Goal: Transaction & Acquisition: Purchase product/service

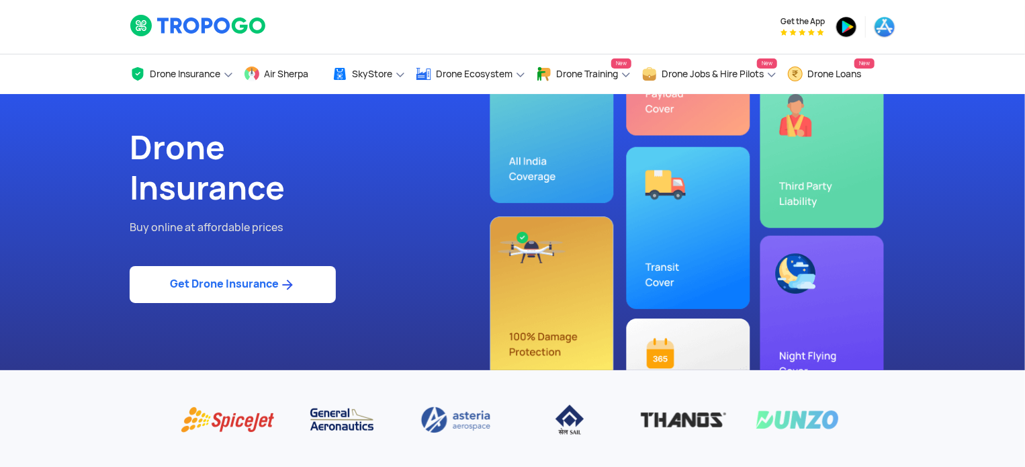
click at [236, 294] on link "Get Drone Insurance" at bounding box center [233, 284] width 206 height 37
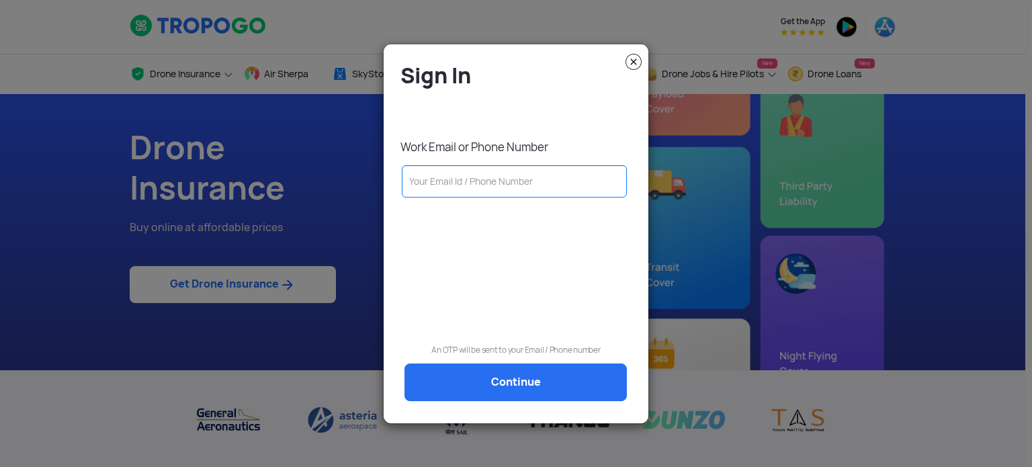
click at [425, 183] on input "text" at bounding box center [514, 181] width 225 height 32
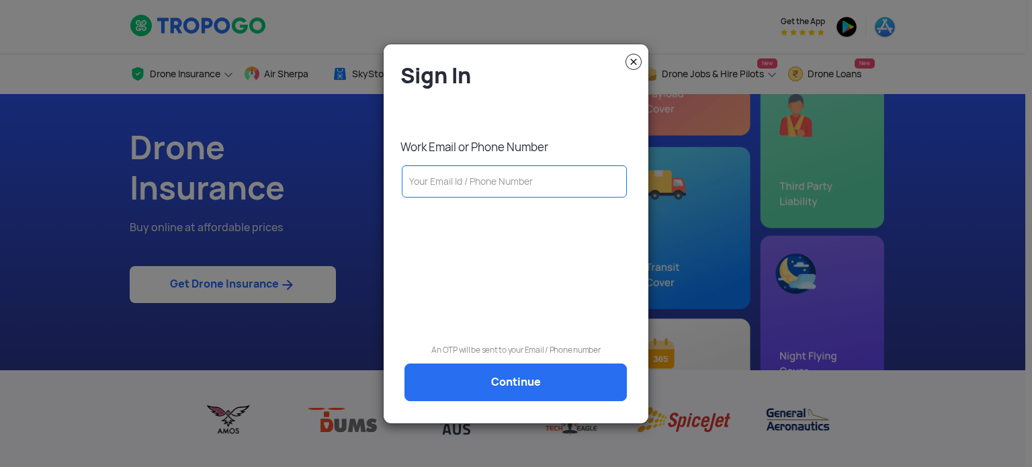
click at [423, 180] on input "text" at bounding box center [514, 181] width 225 height 32
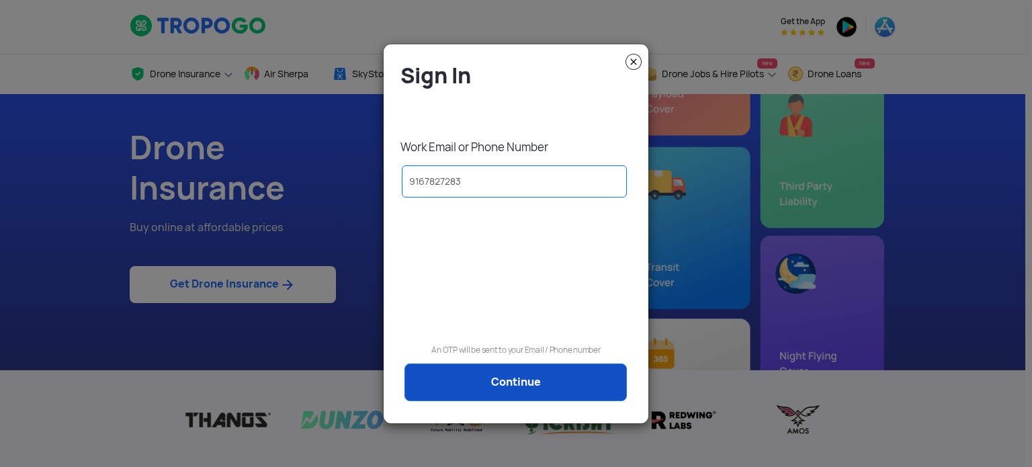
type input "9167827283"
click at [521, 374] on link "Continue" at bounding box center [515, 382] width 222 height 38
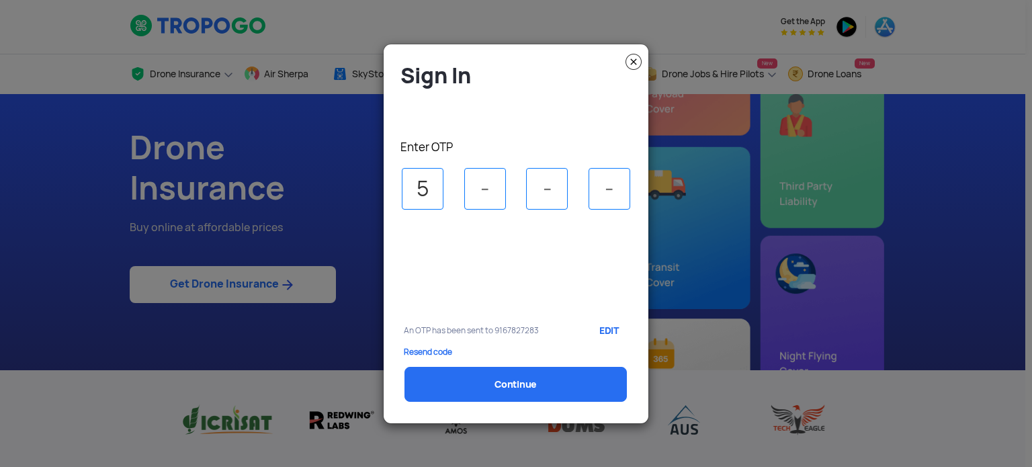
type input "5"
type input "2"
type input "8"
type input "0"
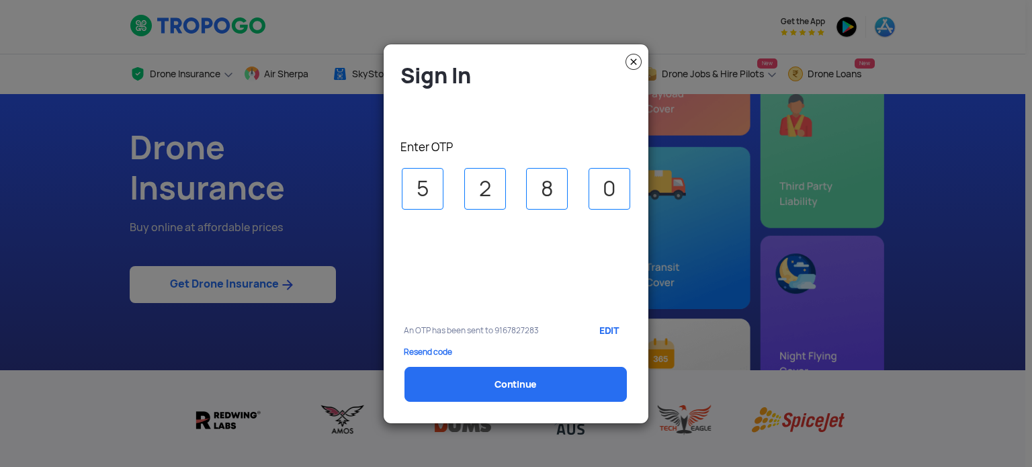
select select "1000000"
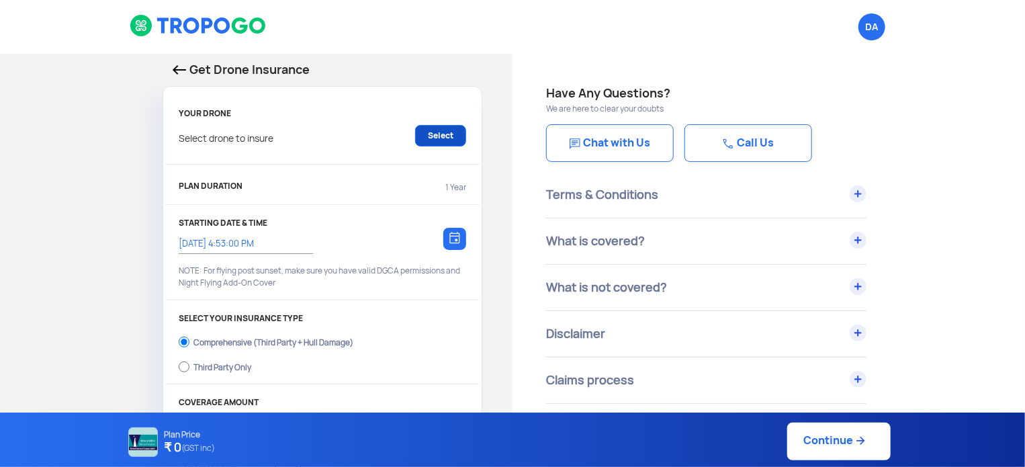
click at [449, 134] on link "Select" at bounding box center [440, 135] width 51 height 21
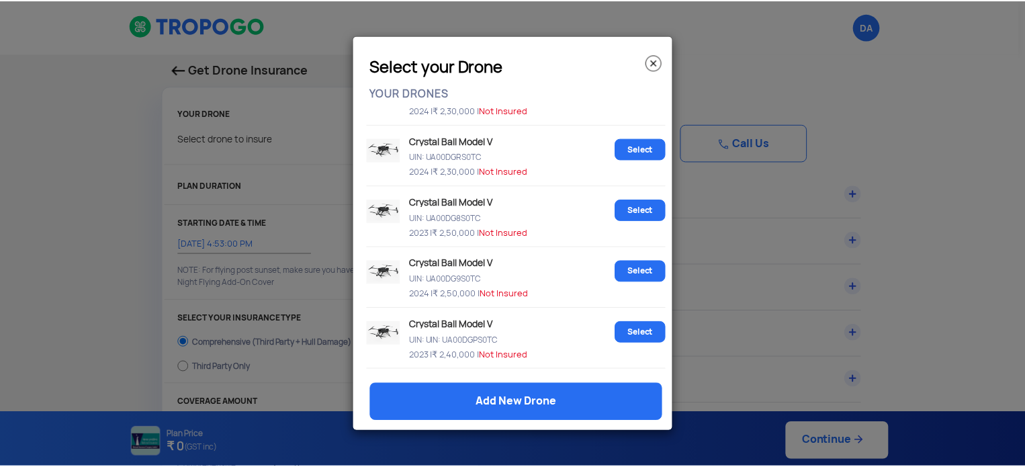
scroll to position [1881, 0]
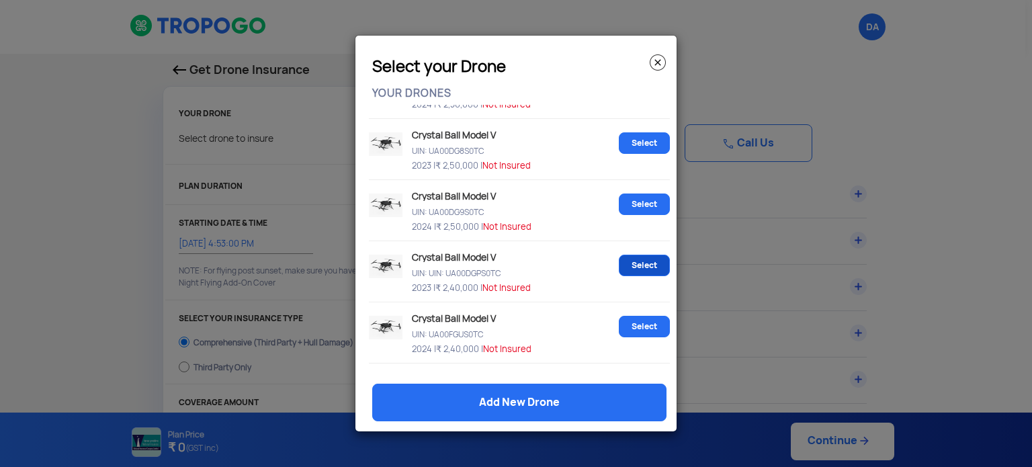
click at [644, 276] on link "Select" at bounding box center [644, 265] width 51 height 21
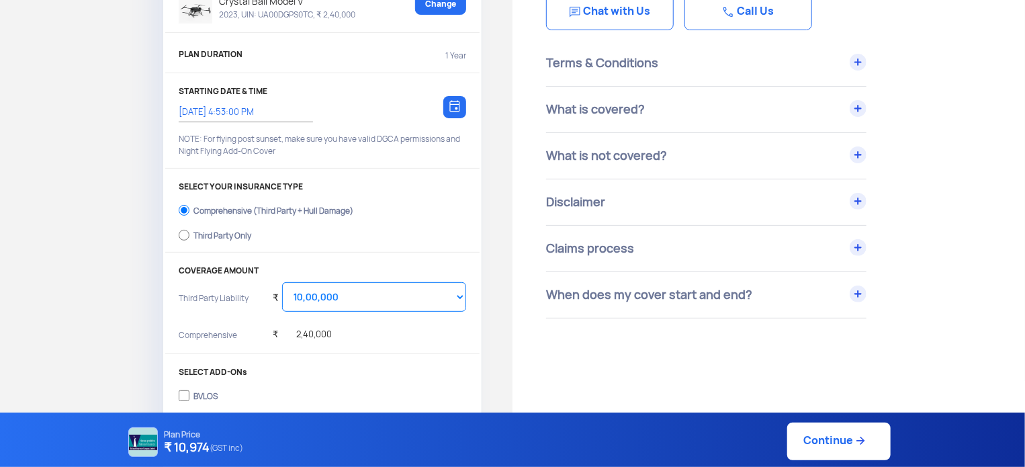
scroll to position [154, 0]
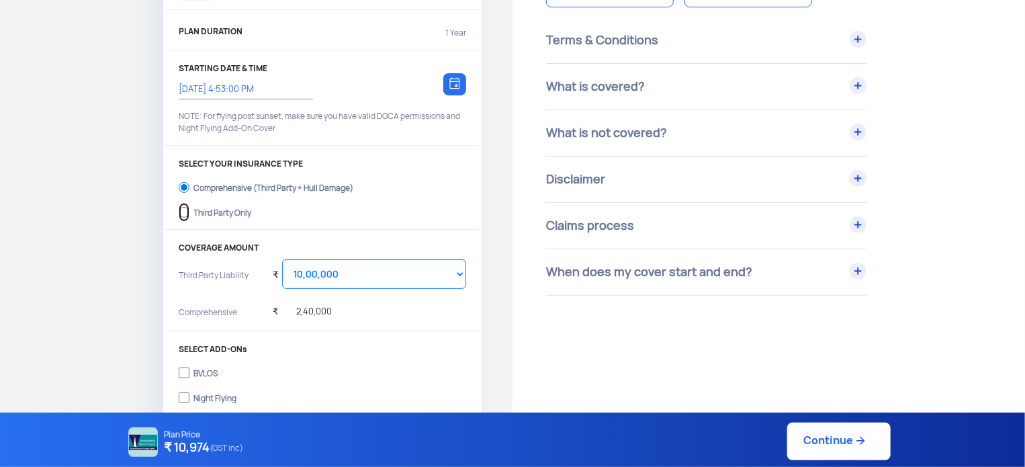
click at [186, 212] on input "Third Party Only" at bounding box center [184, 212] width 11 height 19
radio input "true"
select select "2000000"
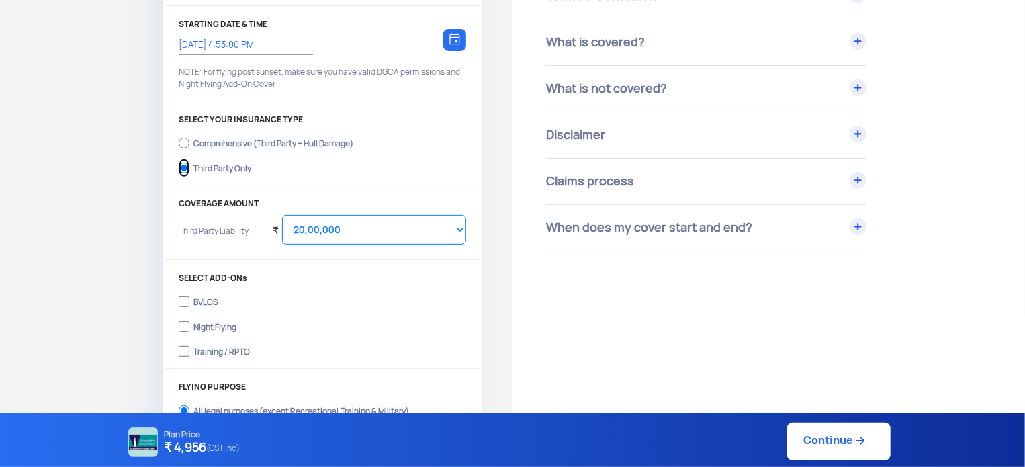
scroll to position [222, 0]
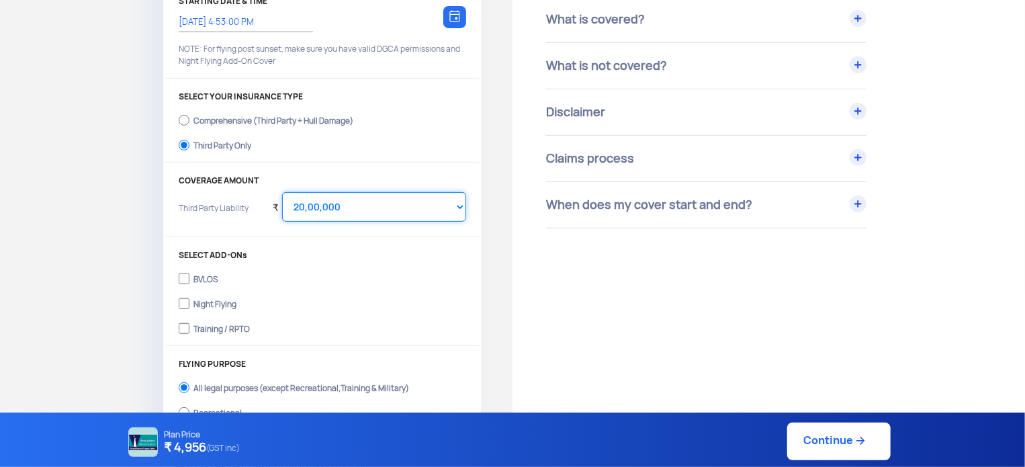
click at [302, 206] on select "Select Amount 20,00,000 25,00,000 30,00,000" at bounding box center [374, 207] width 184 height 30
click at [423, 203] on select "Select Amount 20,00,000 25,00,000 30,00,000" at bounding box center [374, 207] width 184 height 30
click at [253, 271] on label "BVLOS" at bounding box center [323, 277] width 288 height 21
click at [189, 271] on input "BVLOS" at bounding box center [184, 278] width 11 height 19
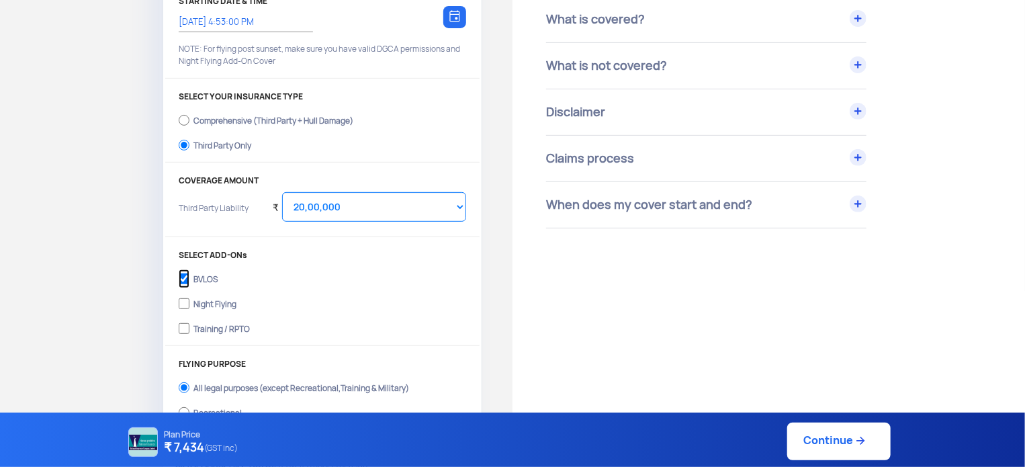
click at [183, 280] on input "BVLOS" at bounding box center [184, 278] width 11 height 19
checkbox input "false"
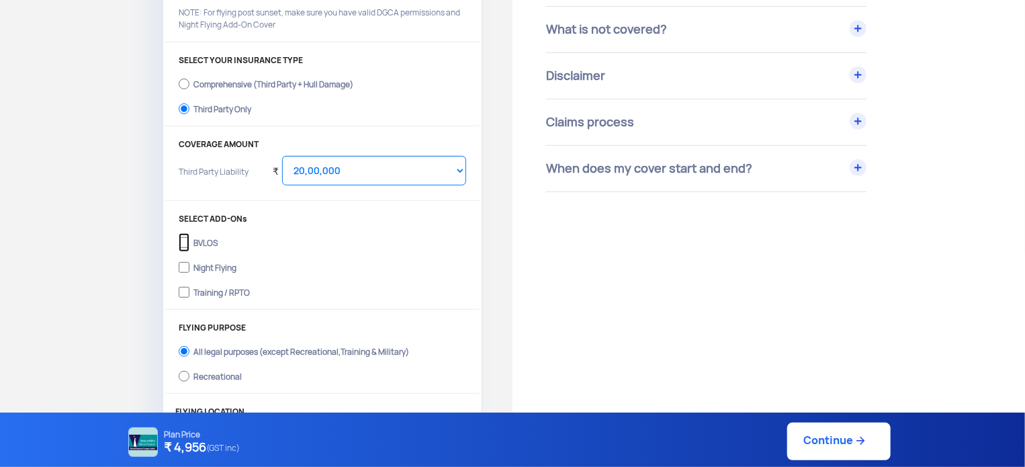
scroll to position [289, 0]
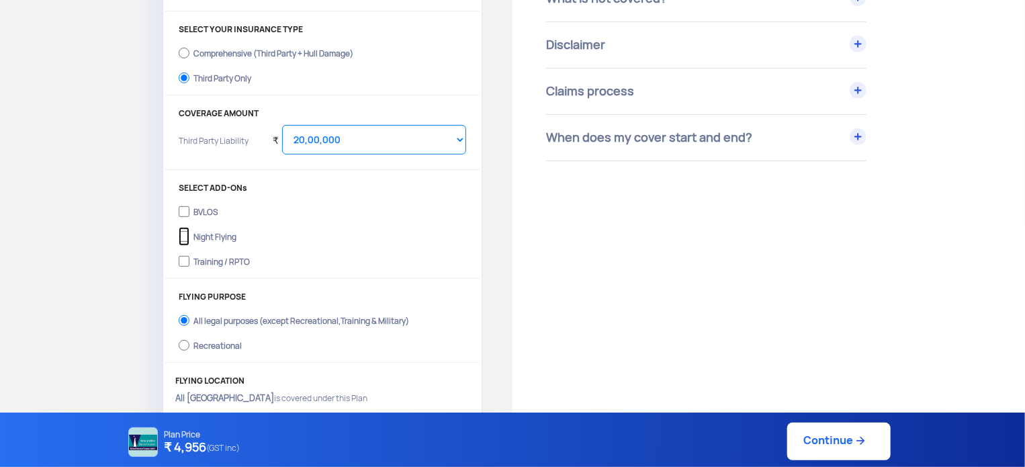
click at [185, 236] on input "Night Flying" at bounding box center [184, 236] width 11 height 19
checkbox input "true"
click at [183, 259] on input "Training / RPTO" at bounding box center [184, 261] width 11 height 19
checkbox input "true"
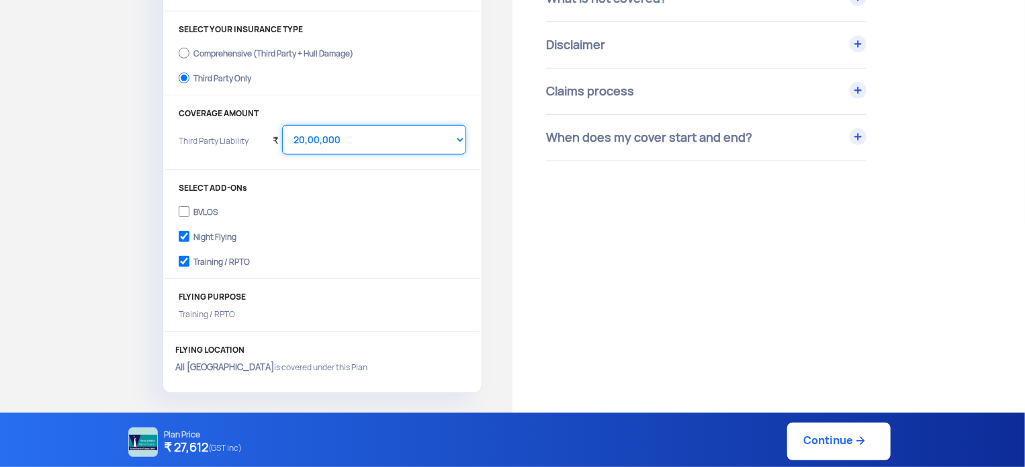
click at [404, 145] on select "Select Amount 10,00,000 15,00,000 20,00,000 25,00,000 30,00,000" at bounding box center [374, 140] width 184 height 30
select select "1000000"
click at [282, 125] on select "Select Amount 10,00,000 15,00,000 20,00,000 25,00,000 30,00,000" at bounding box center [374, 140] width 184 height 30
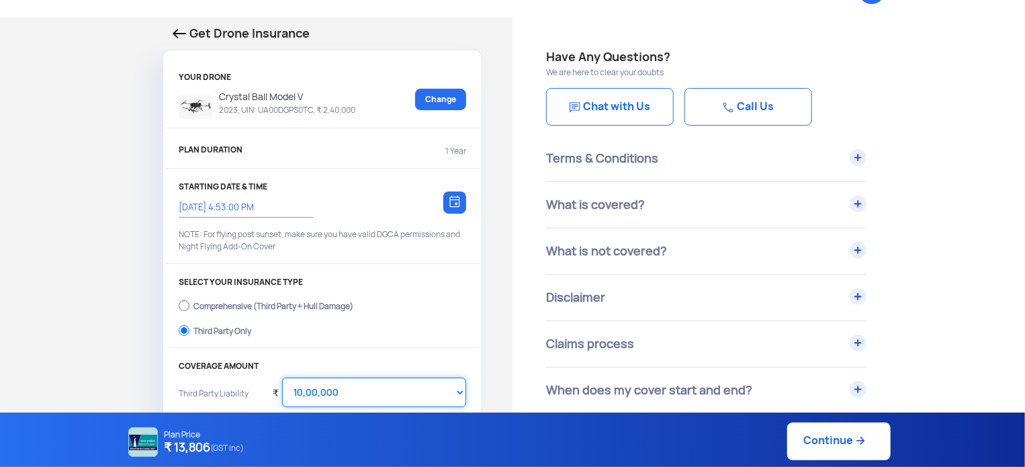
scroll to position [67, 0]
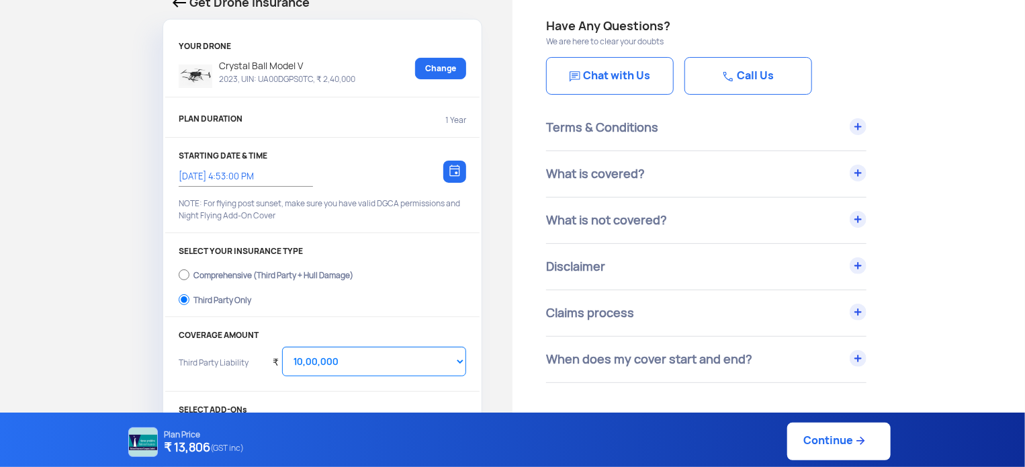
click at [818, 445] on link "Continue" at bounding box center [838, 442] width 103 height 38
type input "[DATE] 5:02:00 PM"
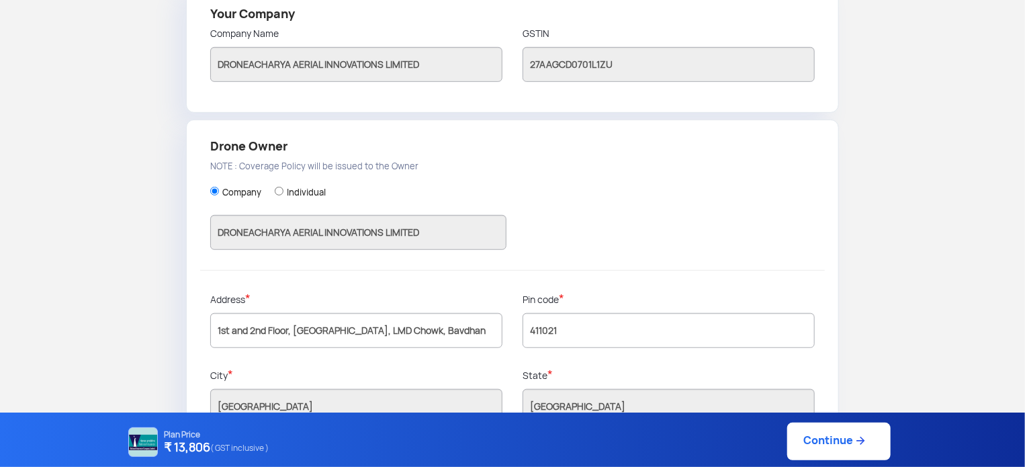
scroll to position [373, 0]
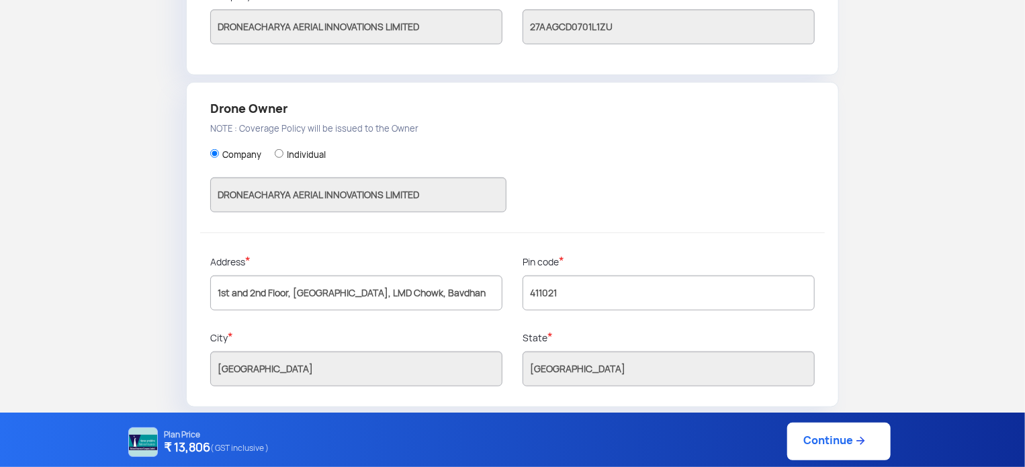
click at [820, 441] on link "Continue" at bounding box center [838, 442] width 103 height 38
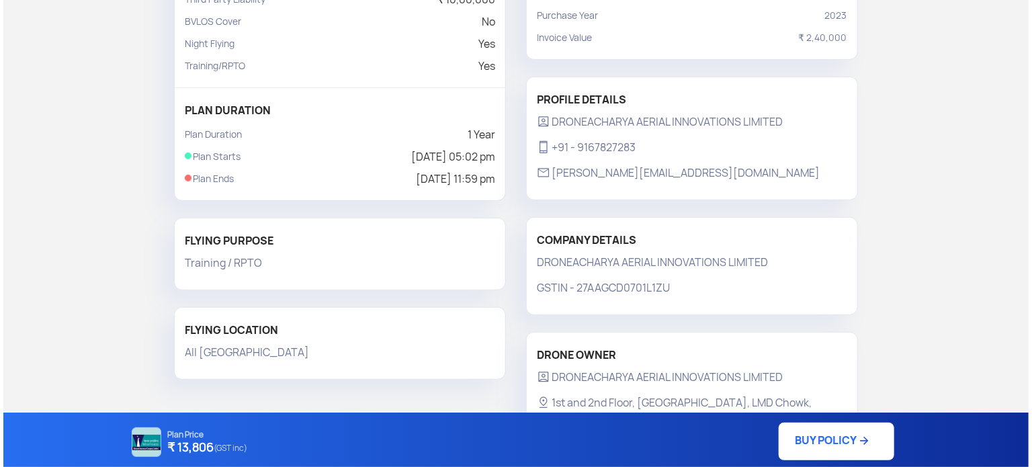
scroll to position [253, 0]
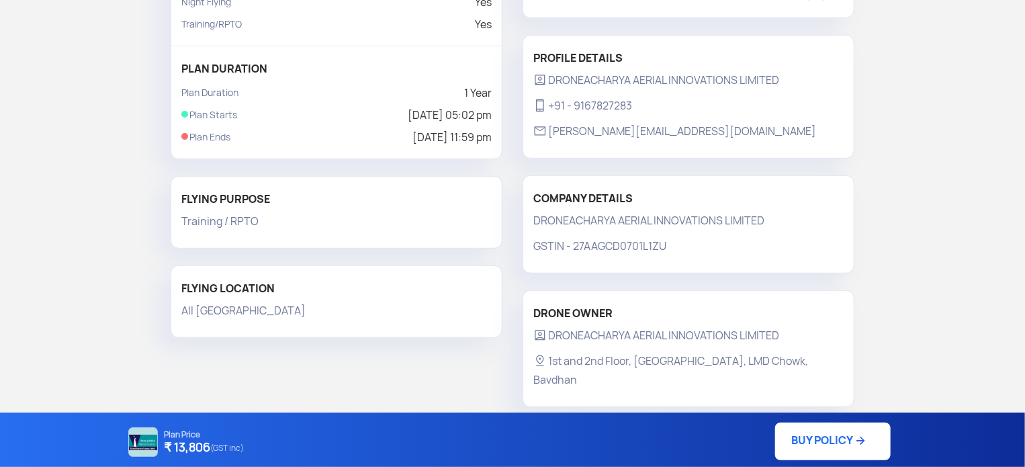
click at [833, 441] on link "BUY POLICY" at bounding box center [833, 442] width 116 height 38
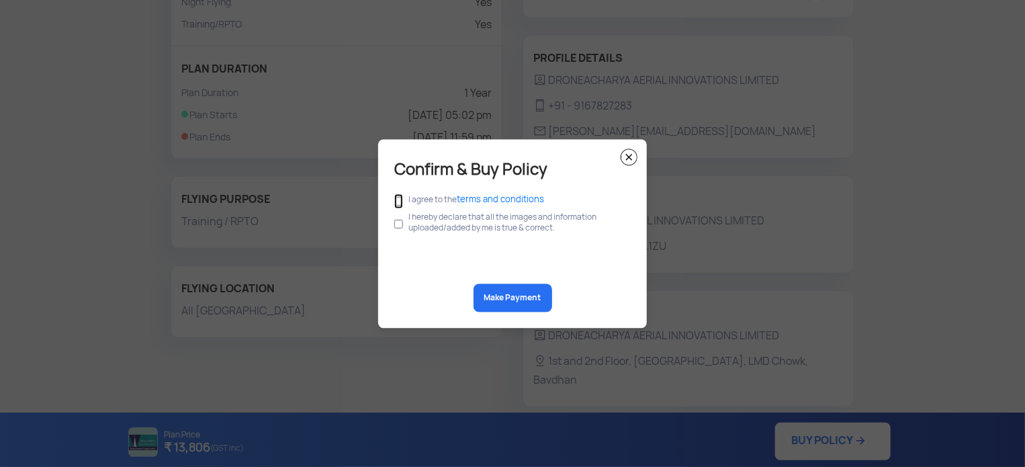
click at [397, 201] on input "checkbox" at bounding box center [398, 200] width 9 height 15
checkbox input "true"
click at [396, 222] on input "checkbox" at bounding box center [398, 224] width 9 height 26
checkbox input "true"
click at [500, 294] on button "Make Payment" at bounding box center [513, 297] width 79 height 28
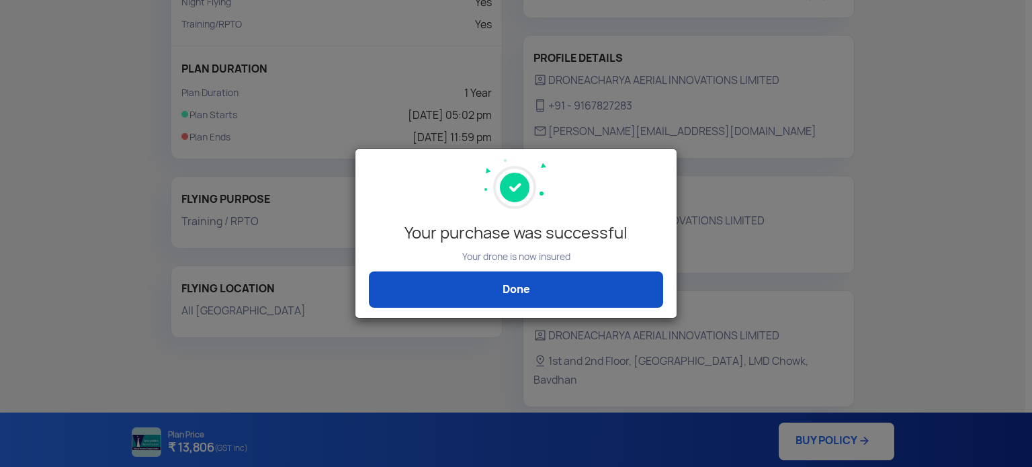
click at [517, 292] on link "Done" at bounding box center [516, 289] width 294 height 36
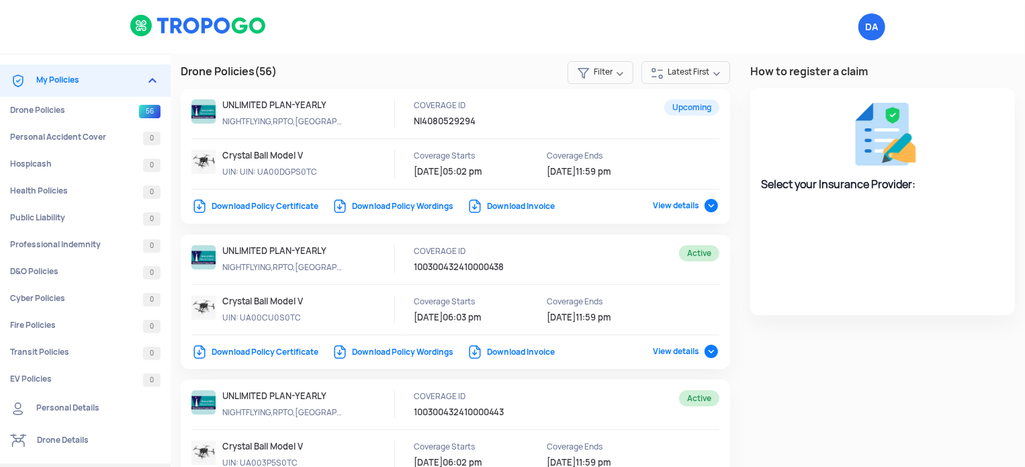
select select "National Insurance"
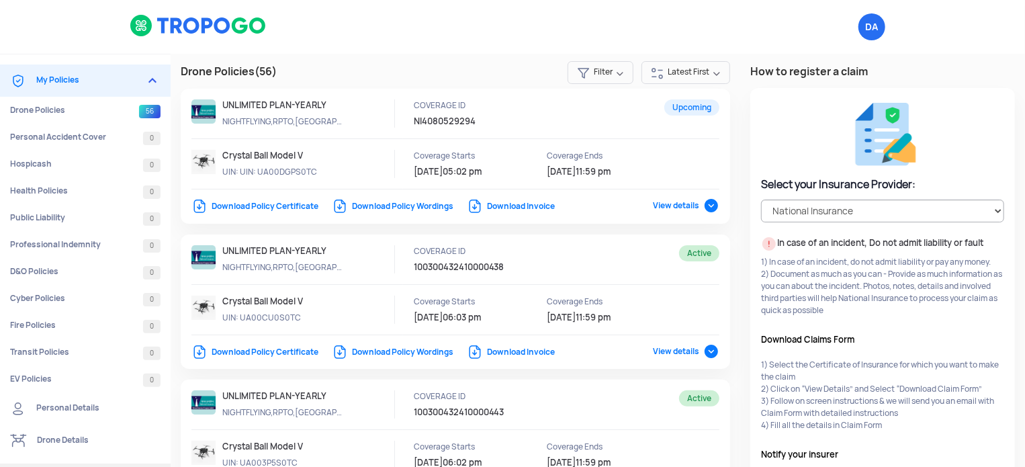
click at [279, 205] on link "Download Policy Certificate" at bounding box center [254, 206] width 127 height 11
click at [532, 204] on link "Download Invoice" at bounding box center [511, 206] width 88 height 11
click at [519, 353] on link "Download Invoice" at bounding box center [511, 352] width 88 height 11
click at [150, 79] on img at bounding box center [152, 81] width 16 height 16
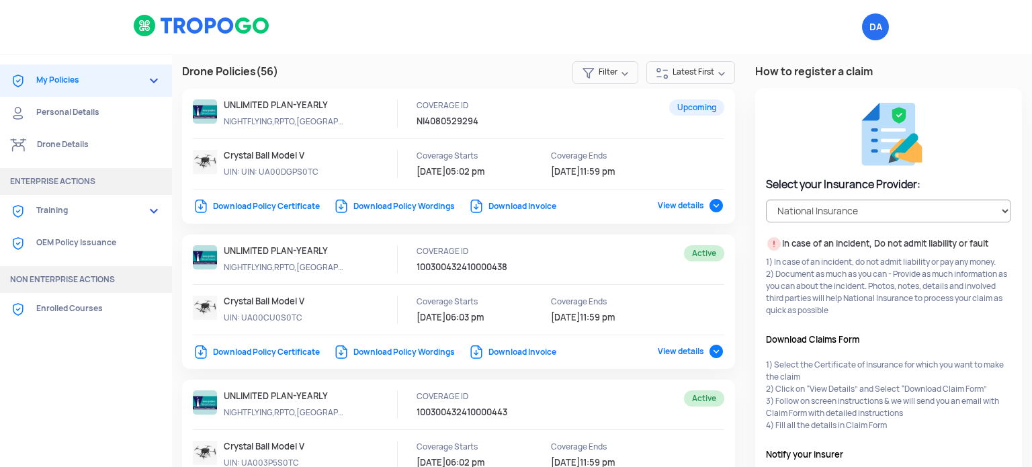
click at [85, 142] on link "Drone Details" at bounding box center [86, 145] width 172 height 32
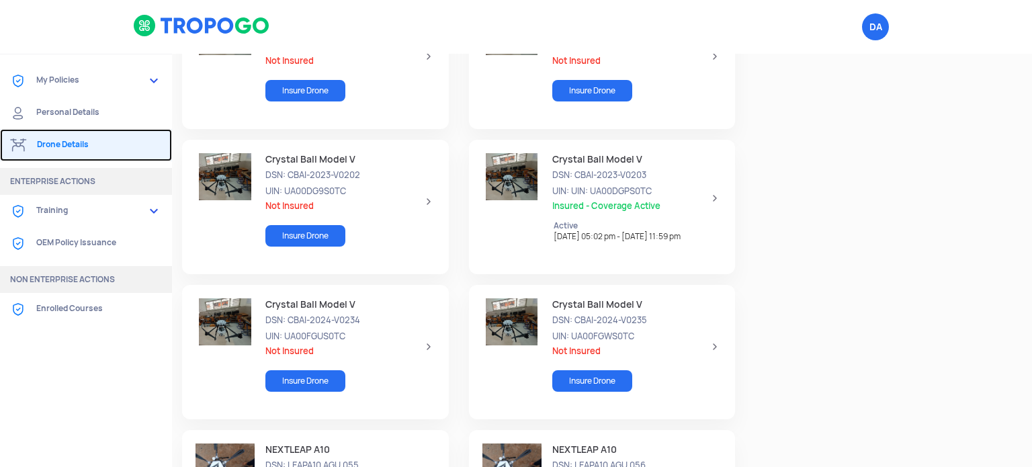
scroll to position [2284, 0]
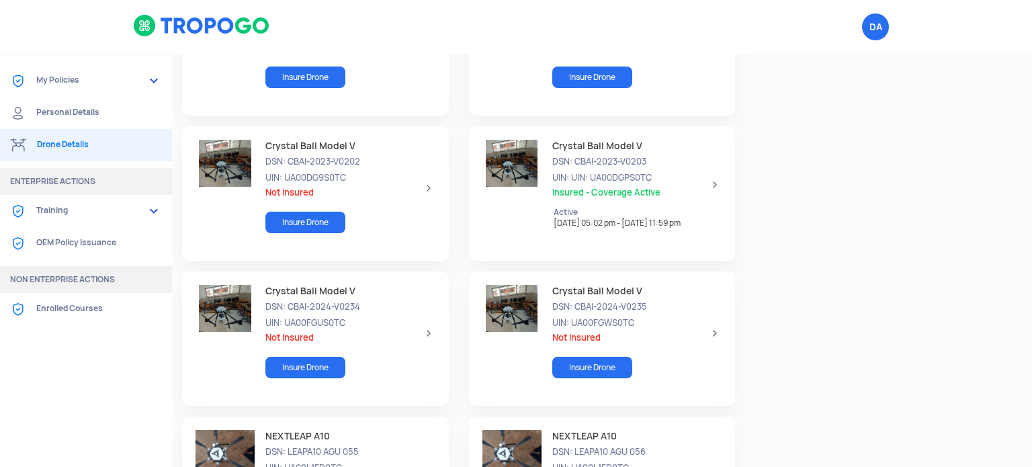
click at [658, 330] on div "Crystal Ball Model V DSN: CBAI-2024-V0235 UIN: UA00FGWS0TC Not Insured Insure D…" at bounding box center [631, 333] width 181 height 96
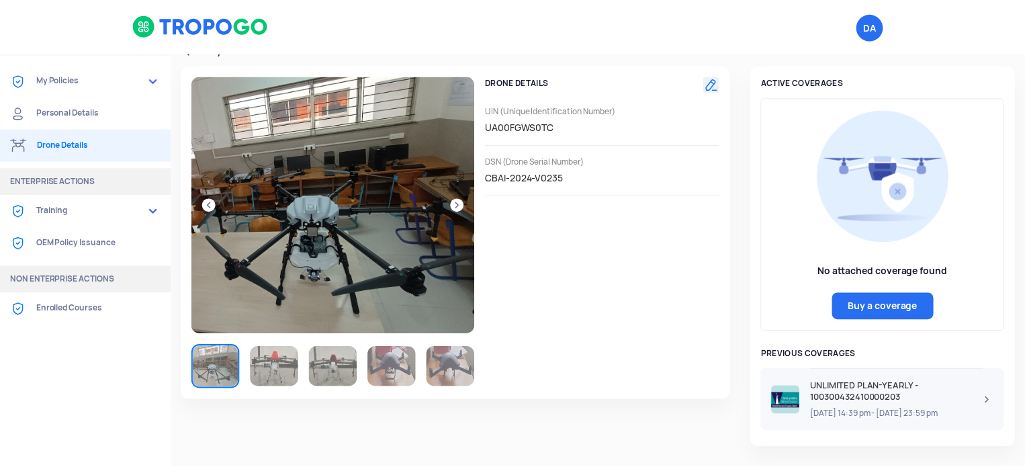
scroll to position [0, 0]
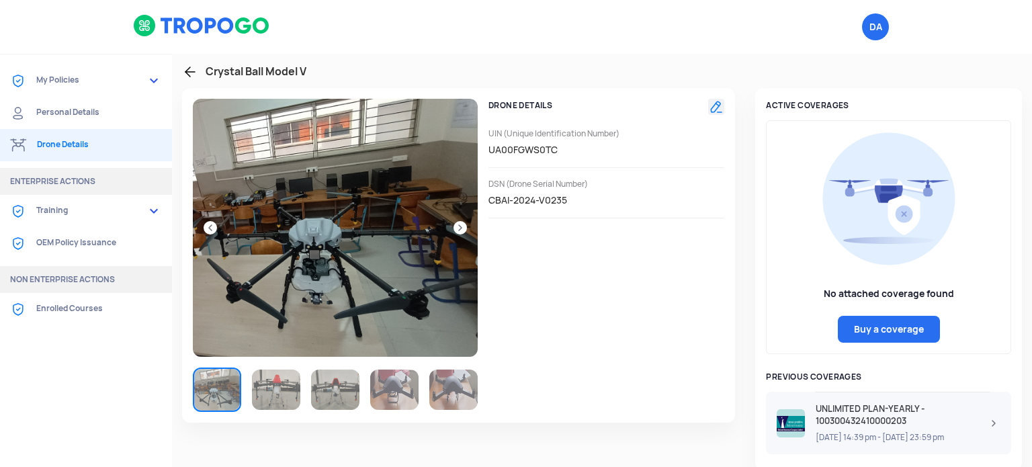
click at [275, 384] on img at bounding box center [276, 389] width 48 height 40
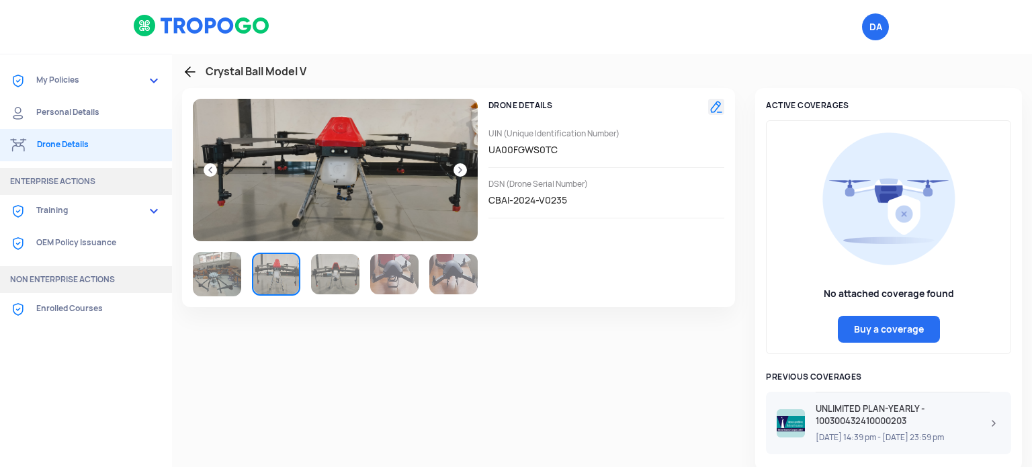
click at [339, 274] on img at bounding box center [335, 274] width 48 height 40
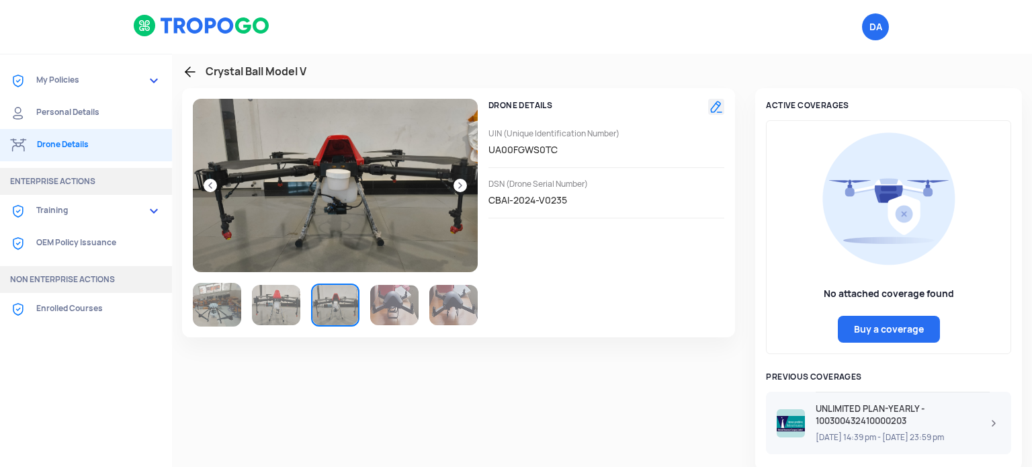
click at [395, 287] on img at bounding box center [394, 305] width 48 height 40
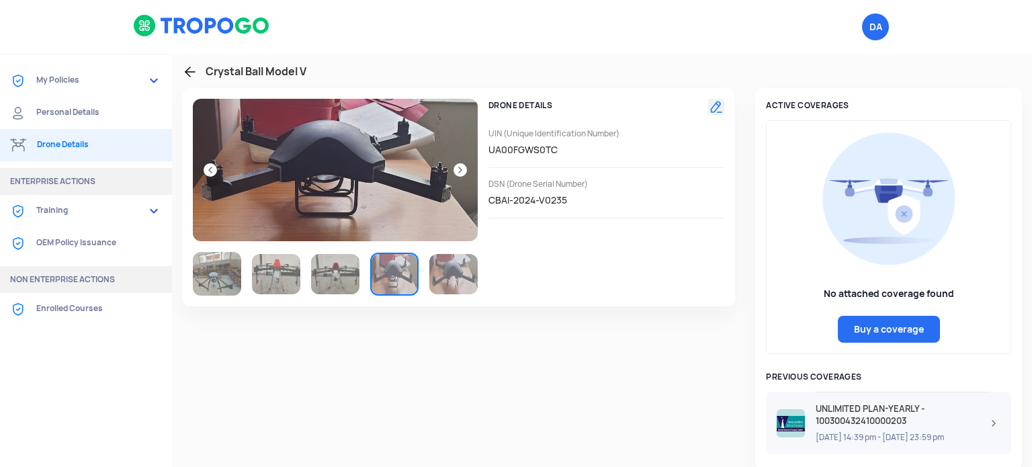
click at [446, 281] on img at bounding box center [453, 274] width 48 height 40
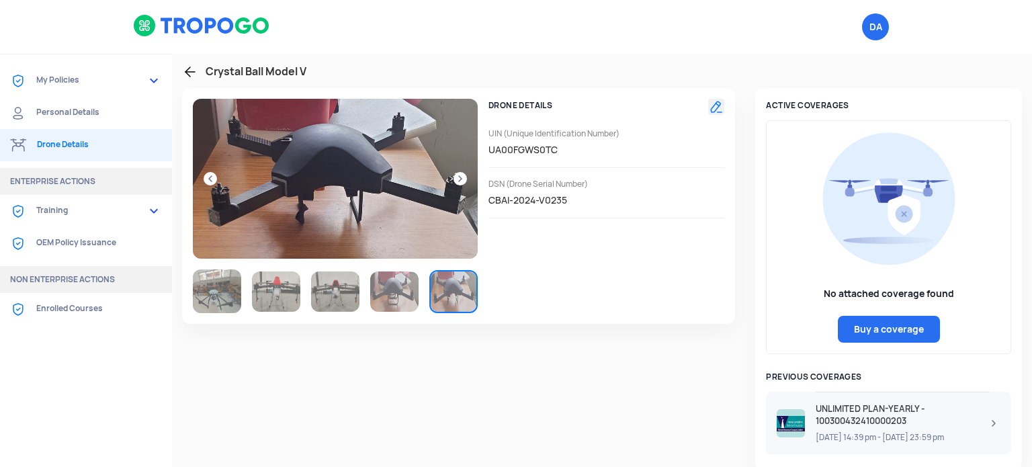
click at [220, 283] on img at bounding box center [217, 291] width 48 height 44
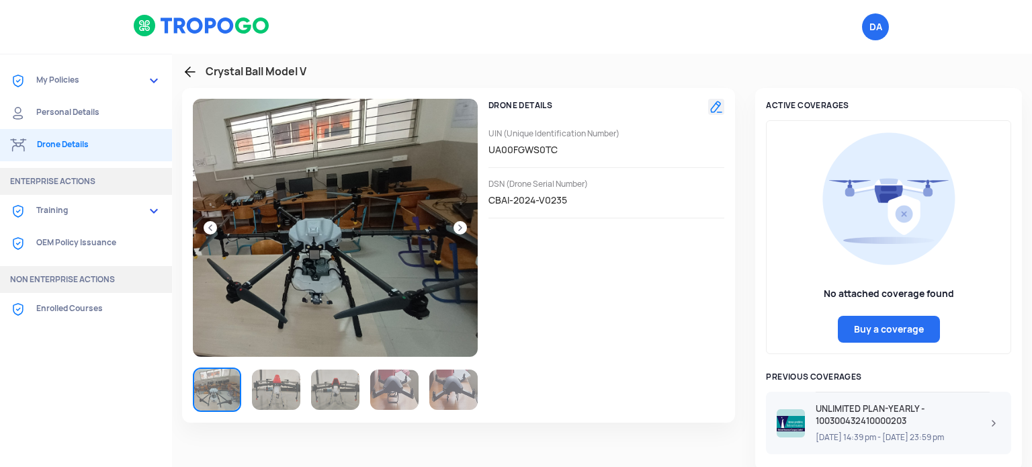
click at [873, 182] on img at bounding box center [889, 199] width 134 height 134
click at [877, 331] on link "Buy a coverage" at bounding box center [889, 329] width 102 height 27
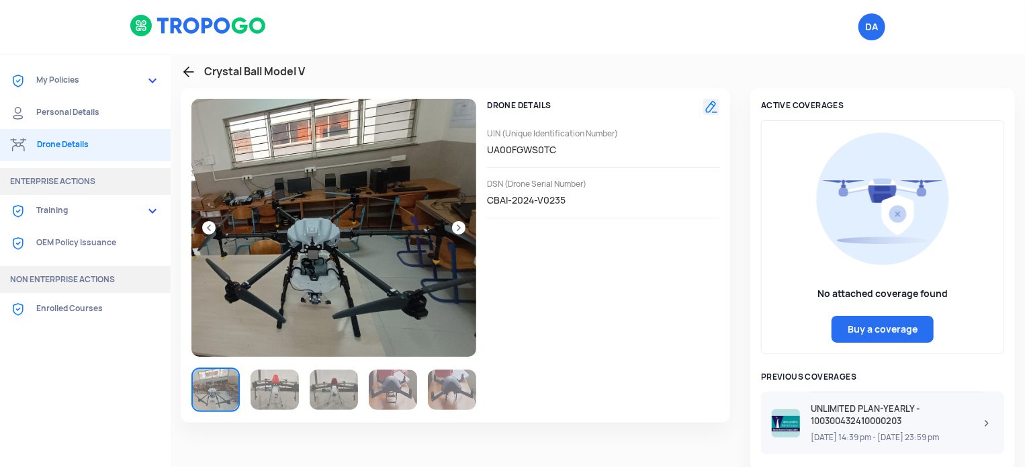
select select "1000000"
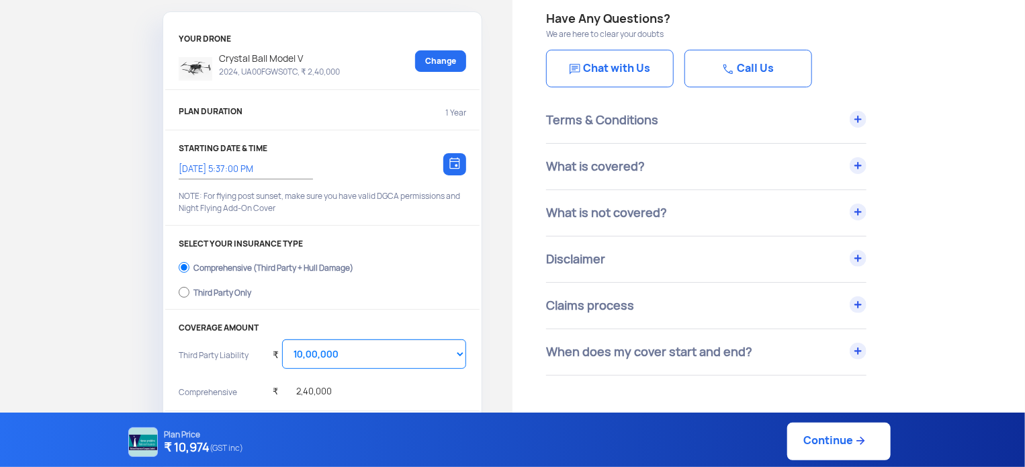
scroll to position [134, 0]
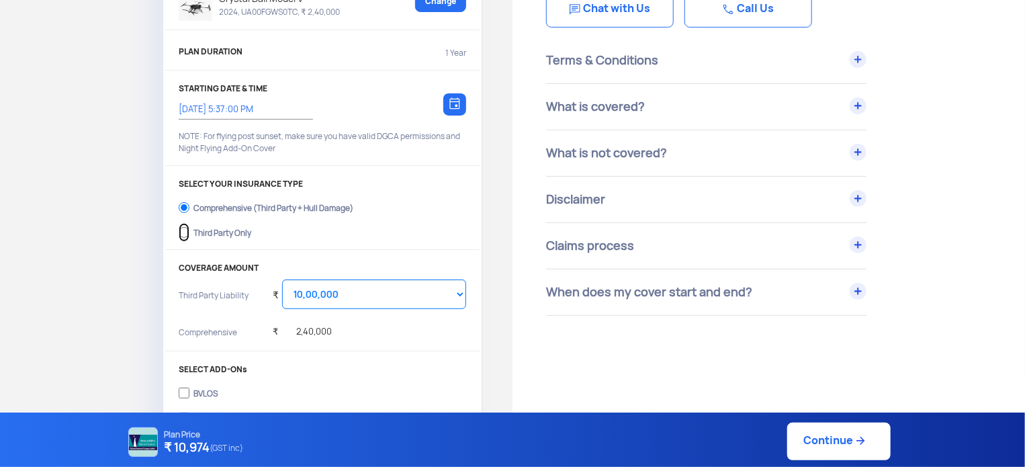
click at [183, 232] on input "Third Party Only" at bounding box center [184, 232] width 11 height 19
radio input "true"
select select "2000000"
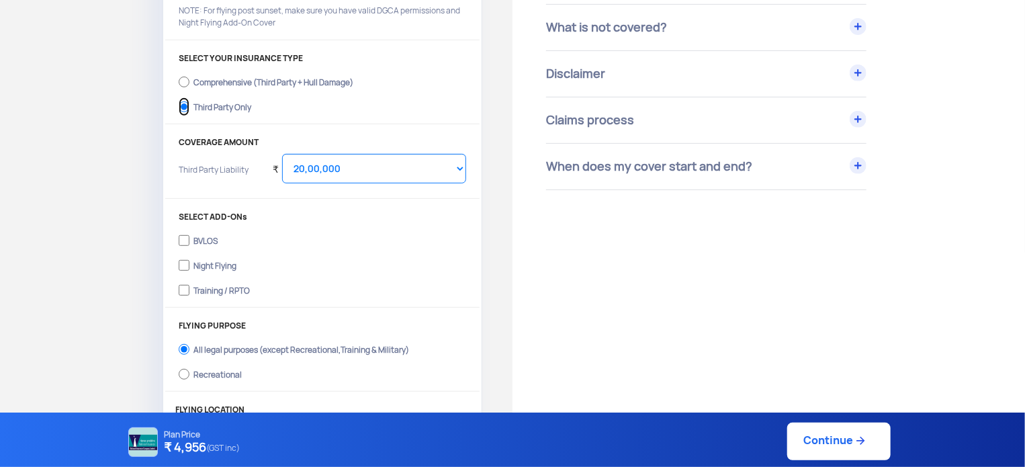
scroll to position [269, 0]
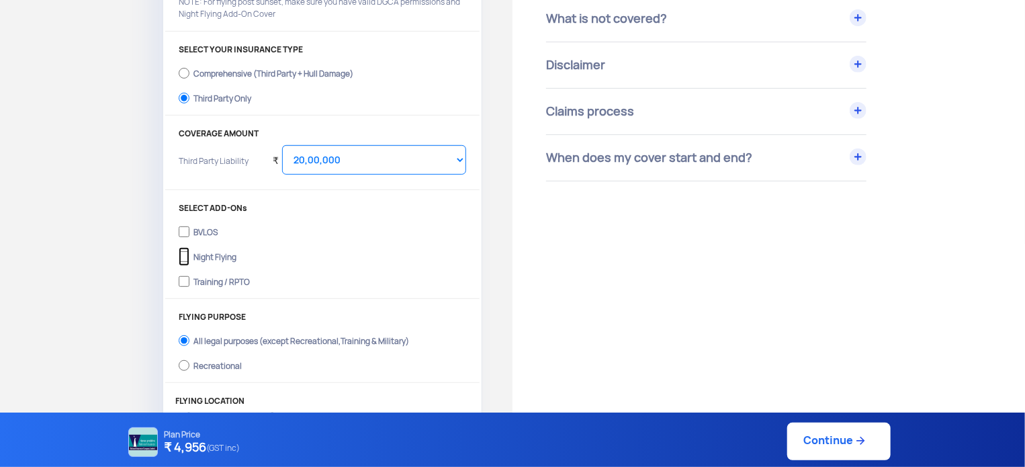
click at [183, 256] on input "Night Flying" at bounding box center [184, 256] width 11 height 19
checkbox input "true"
click at [185, 276] on input "Training / RPTO" at bounding box center [184, 281] width 11 height 19
checkbox input "true"
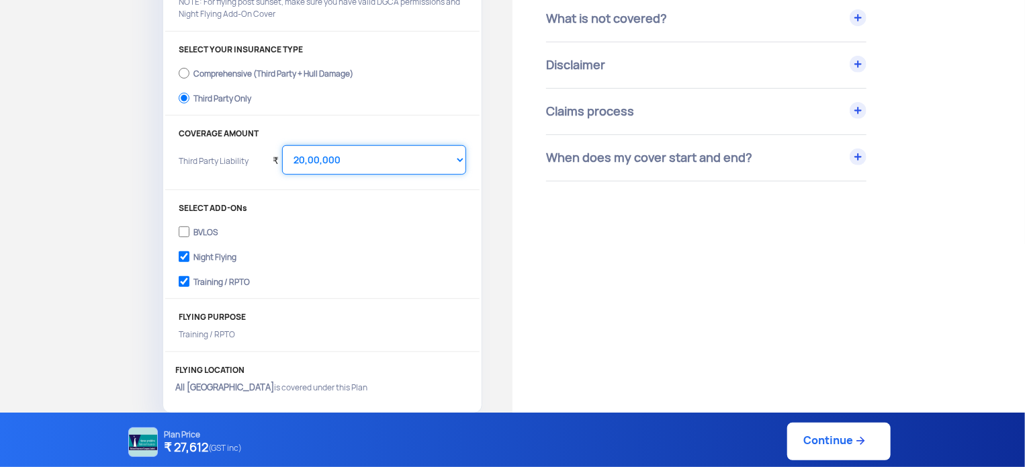
click at [400, 159] on select "Select Amount 10,00,000 15,00,000 20,00,000 25,00,000 30,00,000" at bounding box center [374, 160] width 184 height 30
select select "1000000"
click at [282, 145] on select "Select Amount 10,00,000 15,00,000 20,00,000 25,00,000 30,00,000" at bounding box center [374, 160] width 184 height 30
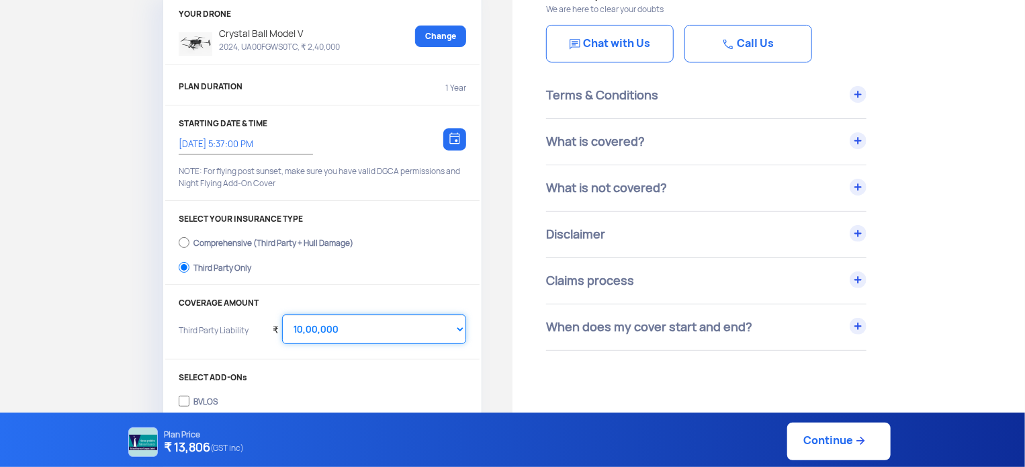
scroll to position [0, 0]
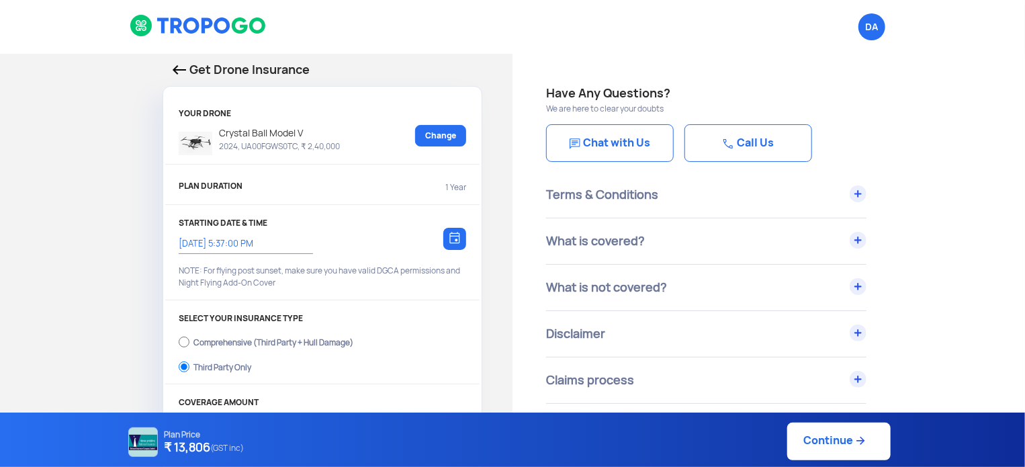
click at [838, 436] on link "Continue" at bounding box center [838, 442] width 103 height 38
type input "[DATE] 5:40:00 PM"
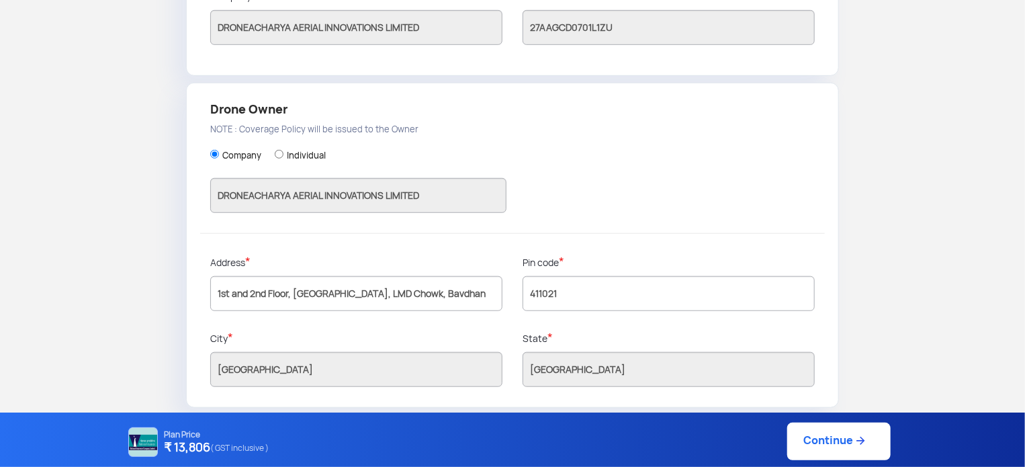
scroll to position [373, 0]
click at [844, 450] on link "Continue" at bounding box center [838, 442] width 103 height 38
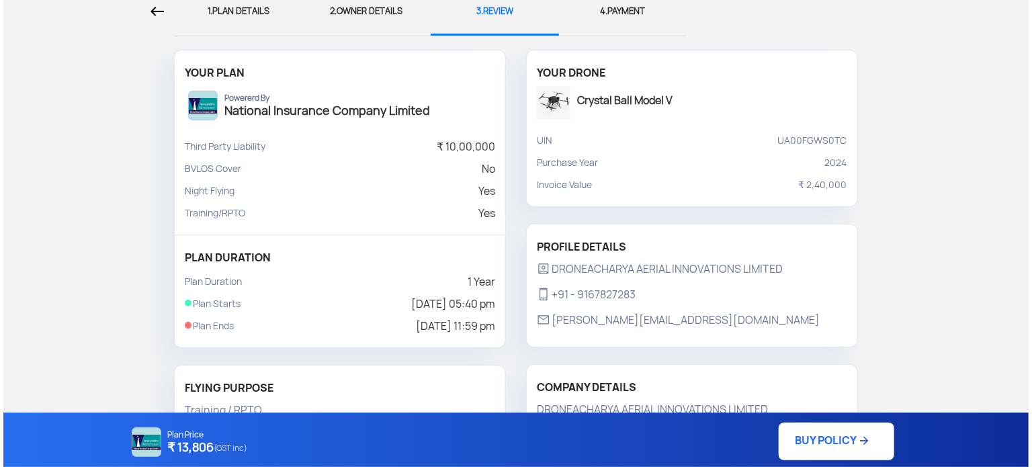
scroll to position [63, 0]
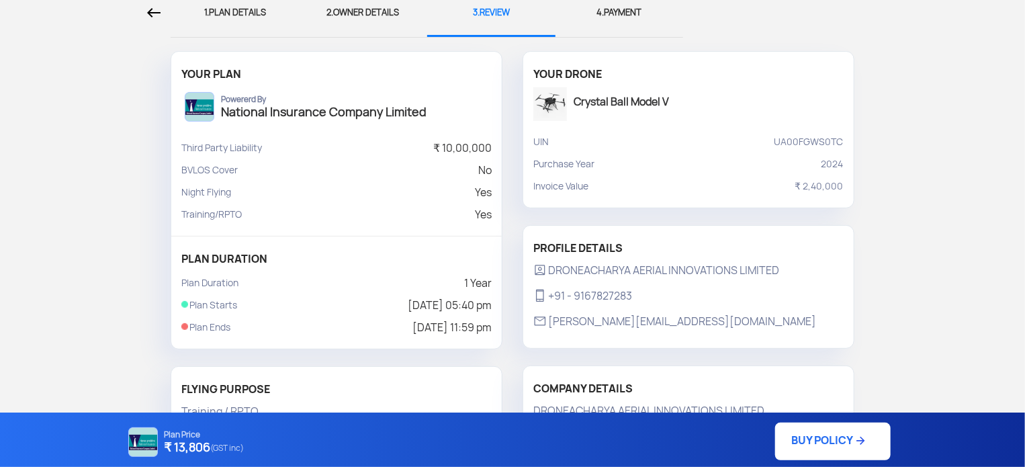
click at [825, 442] on link "BUY POLICY" at bounding box center [833, 442] width 116 height 38
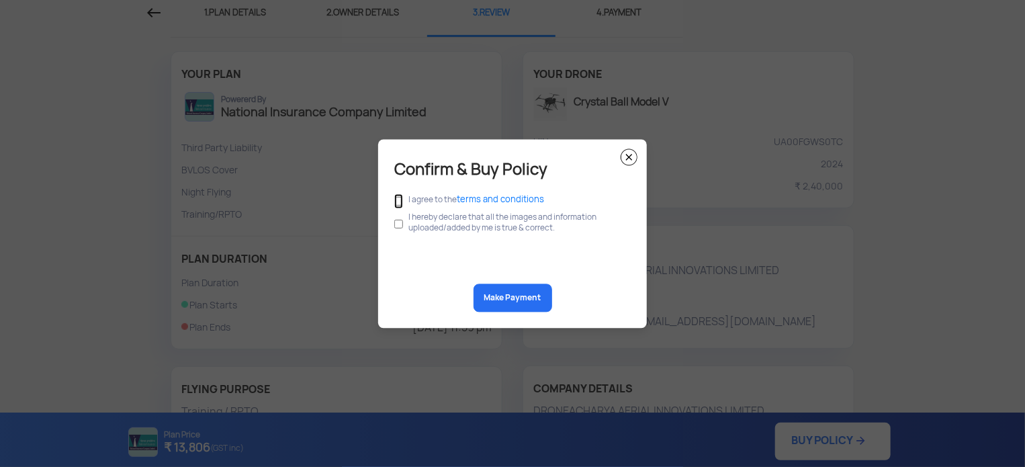
click at [400, 200] on input "checkbox" at bounding box center [398, 200] width 9 height 15
checkbox input "true"
click at [399, 222] on input "checkbox" at bounding box center [398, 224] width 9 height 26
checkbox input "true"
click at [520, 300] on button "Make Payment" at bounding box center [513, 297] width 79 height 28
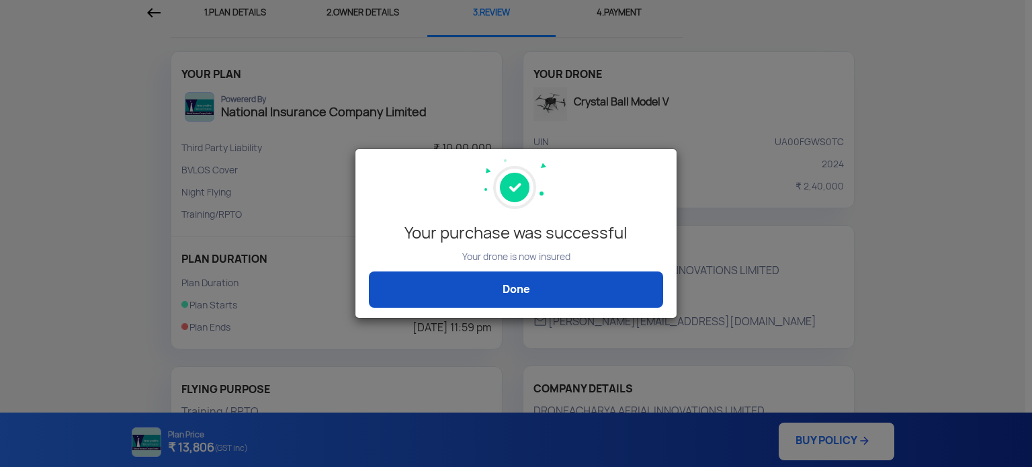
click at [540, 287] on link "Done" at bounding box center [516, 289] width 294 height 36
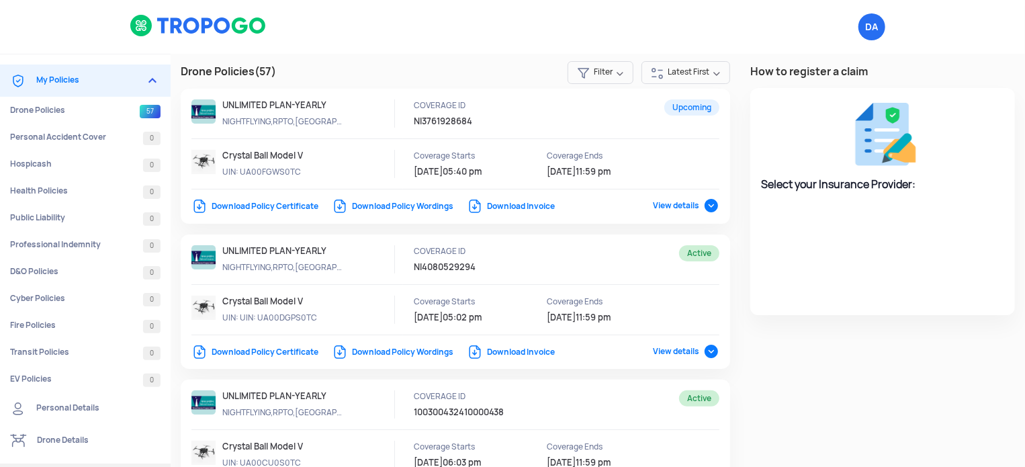
select select "National Insurance"
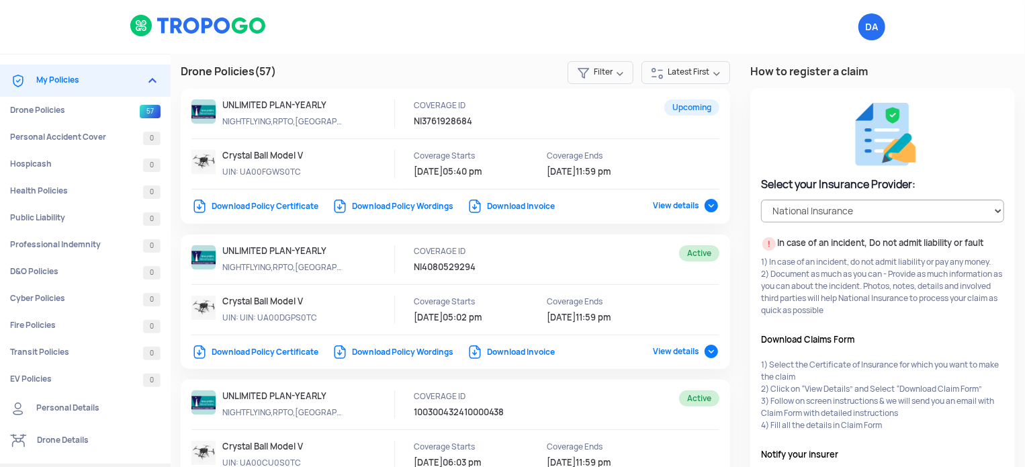
click at [276, 206] on link "Download Policy Certificate" at bounding box center [254, 206] width 127 height 11
click at [520, 204] on link "Download Invoice" at bounding box center [511, 206] width 88 height 11
click at [709, 349] on span "View details" at bounding box center [686, 351] width 67 height 11
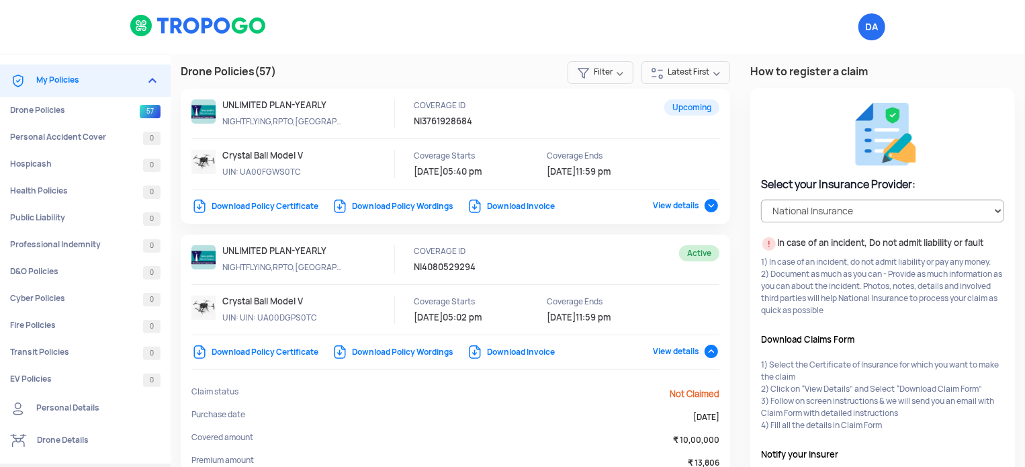
scroll to position [67, 0]
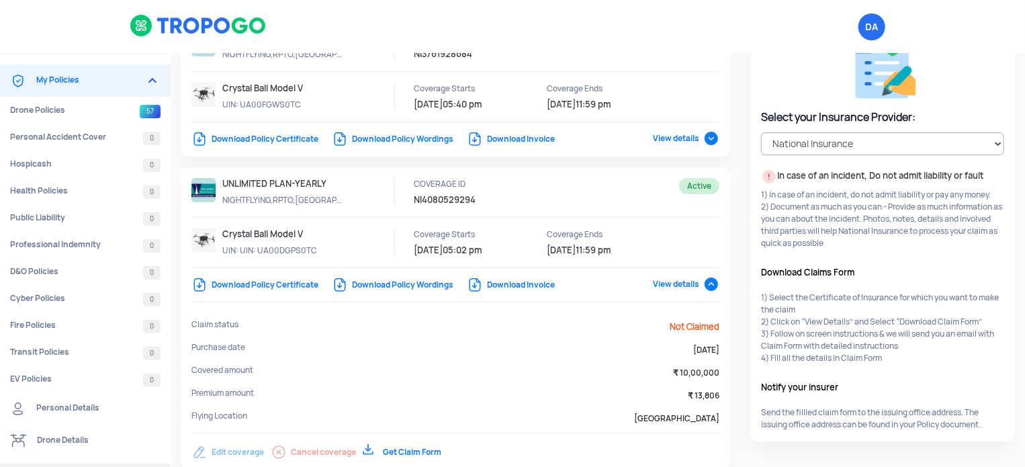
click at [710, 281] on span "View details" at bounding box center [686, 284] width 67 height 11
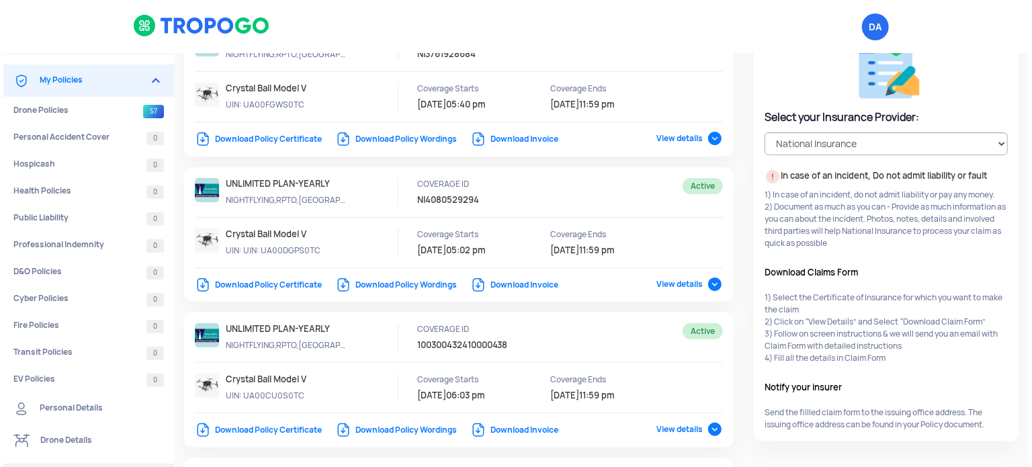
scroll to position [0, 0]
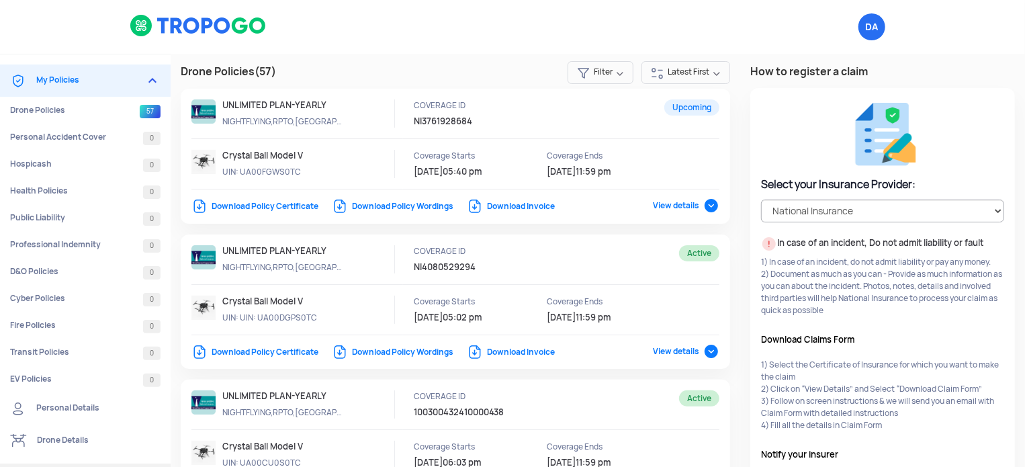
click at [152, 79] on img at bounding box center [152, 81] width 16 height 16
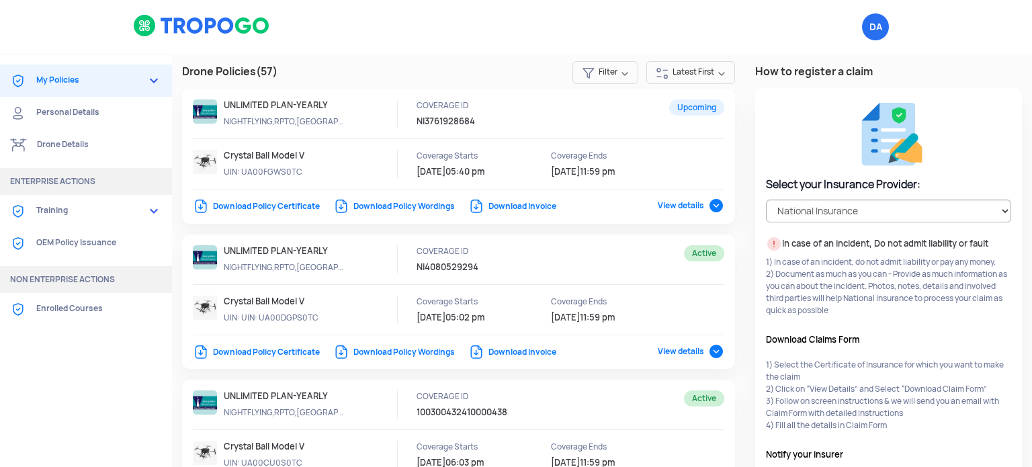
click at [74, 139] on link "Drone Details" at bounding box center [86, 145] width 172 height 32
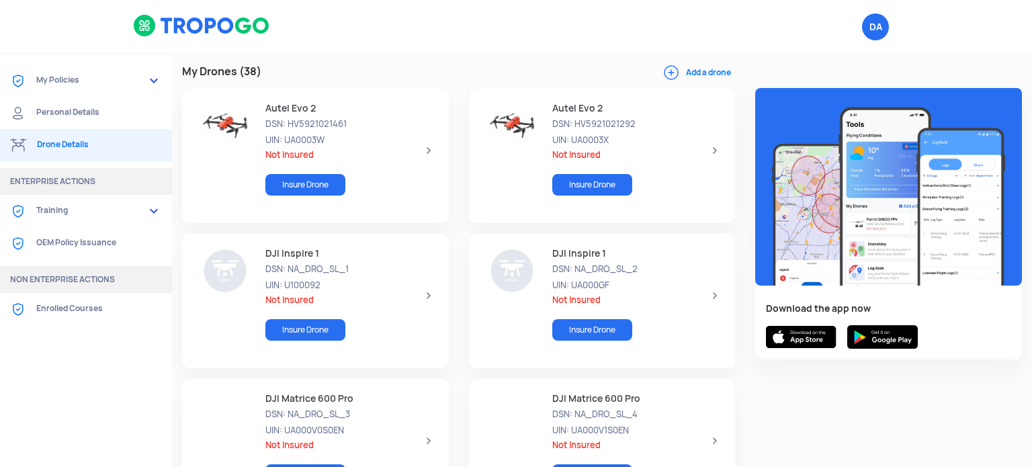
scroll to position [2346, 0]
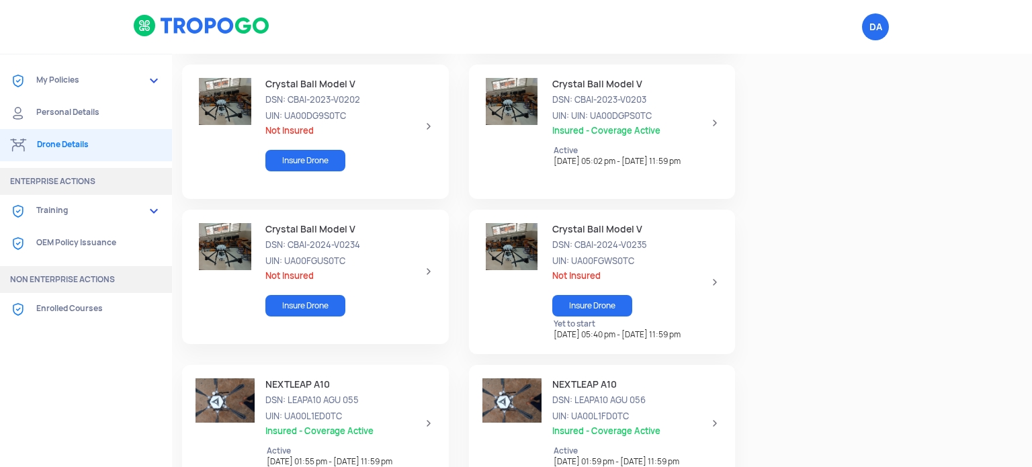
click at [387, 269] on div "Crystal Ball Model V DSN: CBAI-2024-V0234 UIN: UA00FGUS0TC Not Insured Insure D…" at bounding box center [345, 271] width 181 height 96
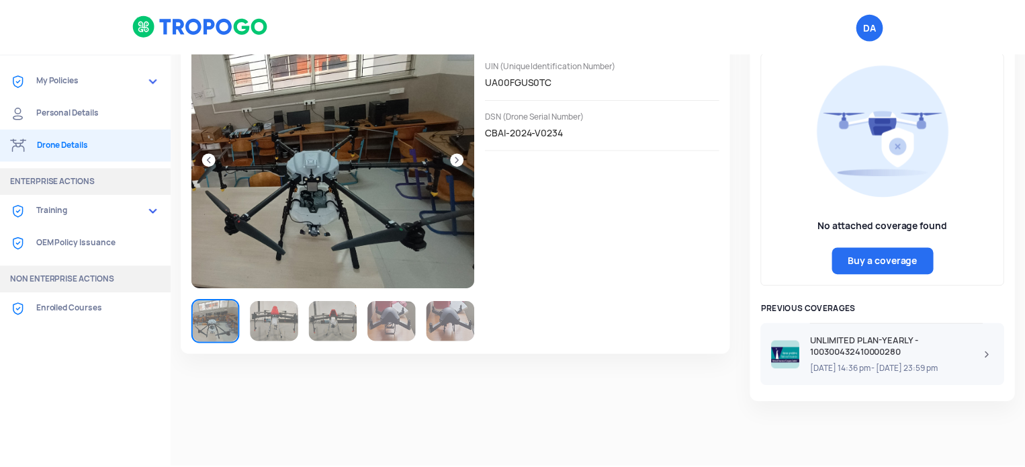
scroll to position [67, 0]
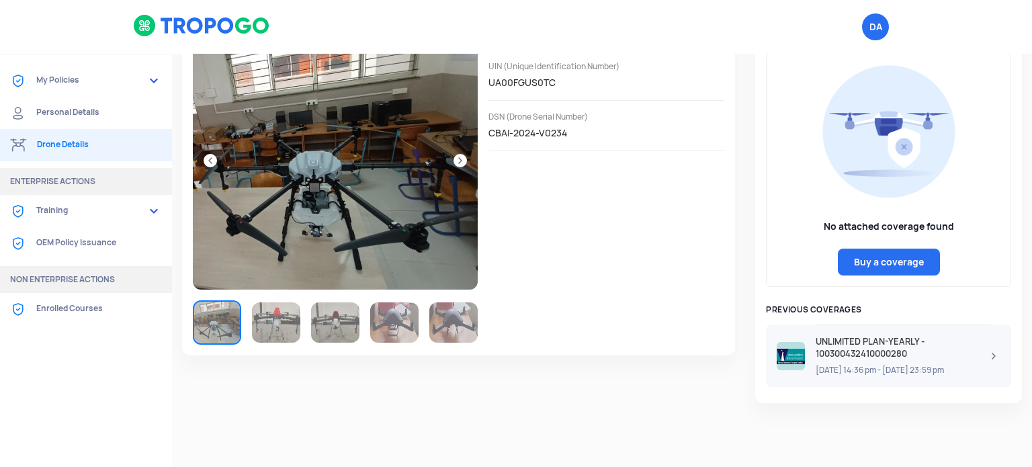
drag, startPoint x: 387, startPoint y: 269, endPoint x: 655, endPoint y: 279, distance: 268.2
click at [662, 280] on div "DRONE DETAILS UIN (Unique Identification Number) UA00FGUS0TC DSN (Drone Serial …" at bounding box center [458, 188] width 553 height 335
click at [897, 263] on link "Buy a coverage" at bounding box center [889, 262] width 102 height 27
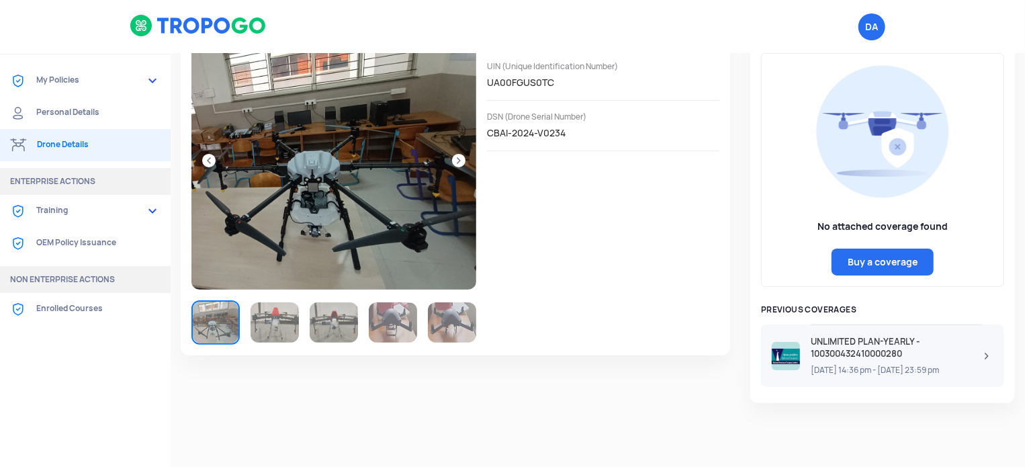
select select "1000000"
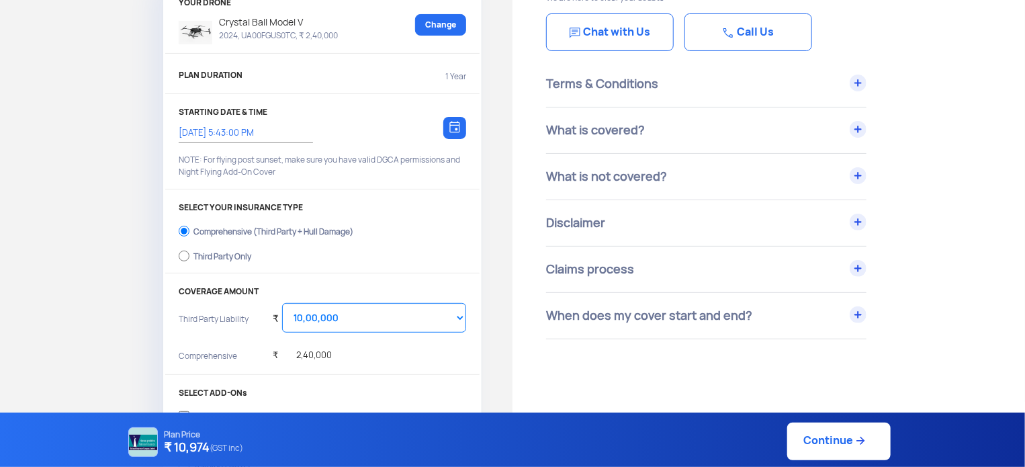
scroll to position [134, 0]
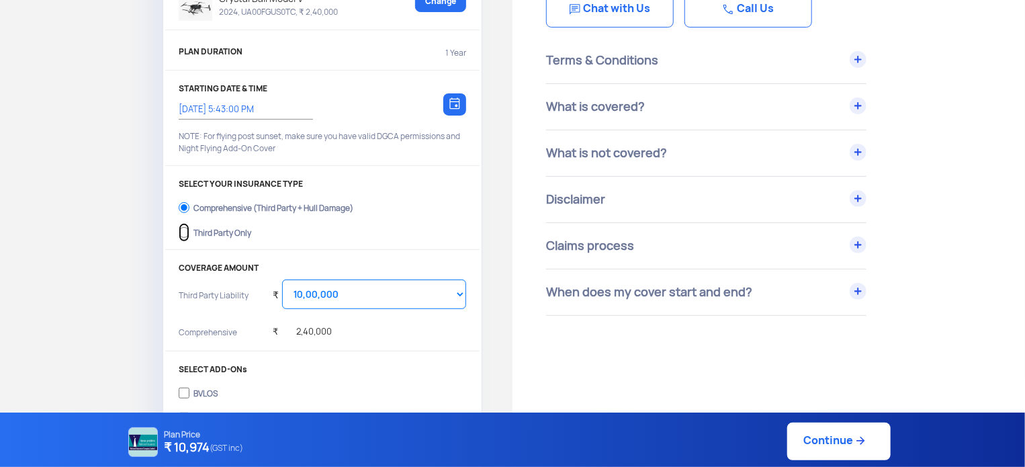
click at [185, 230] on input "Third Party Only" at bounding box center [184, 232] width 11 height 19
radio input "true"
select select "2000000"
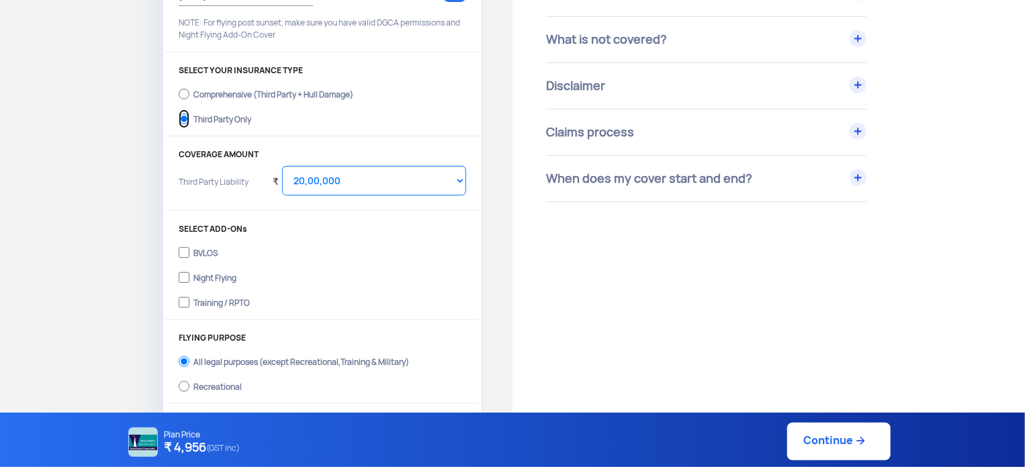
scroll to position [269, 0]
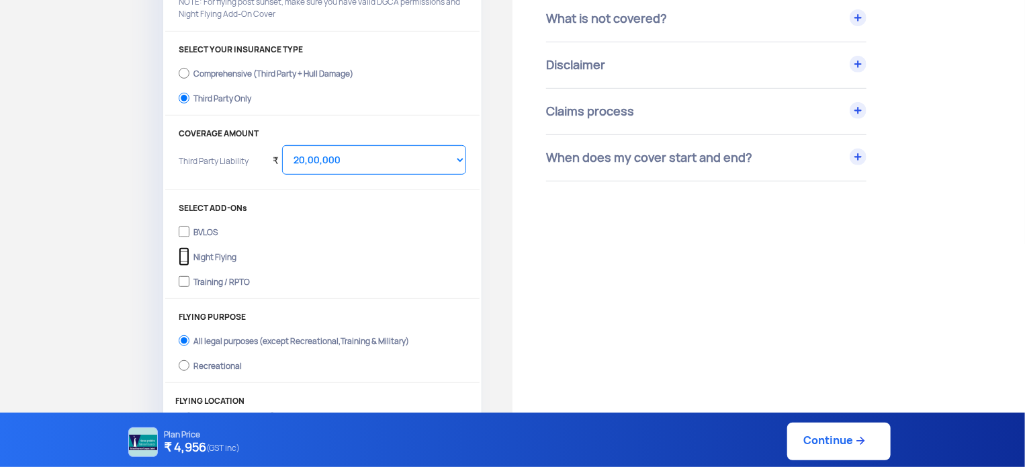
click at [185, 253] on input "Night Flying" at bounding box center [184, 256] width 11 height 19
checkbox input "true"
drag, startPoint x: 184, startPoint y: 277, endPoint x: 261, endPoint y: 245, distance: 84.0
click at [185, 277] on input "Training / RPTO" at bounding box center [184, 281] width 11 height 19
checkbox input "true"
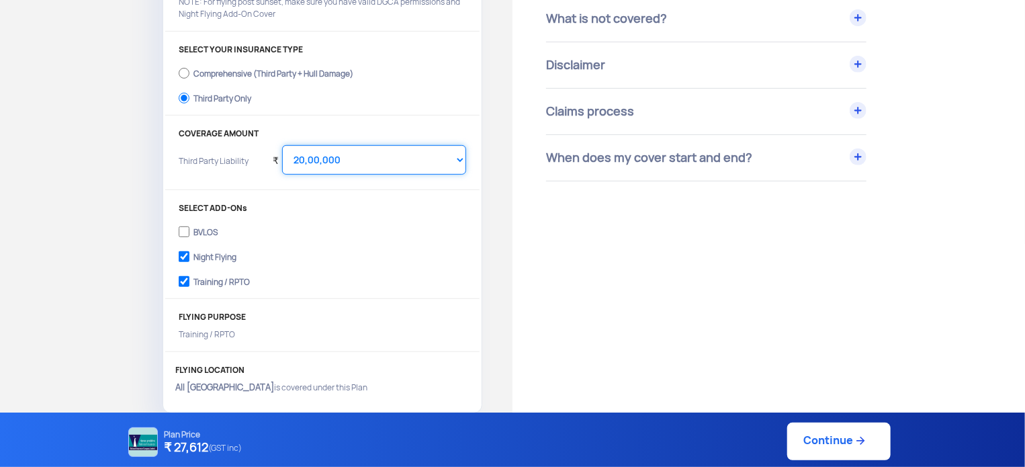
drag, startPoint x: 355, startPoint y: 146, endPoint x: 353, endPoint y: 155, distance: 9.5
click at [355, 146] on select "Select Amount 10,00,000 15,00,000 20,00,000 25,00,000 30,00,000" at bounding box center [374, 160] width 184 height 30
select select "1000000"
click at [282, 145] on select "Select Amount 10,00,000 15,00,000 20,00,000 25,00,000 30,00,000" at bounding box center [374, 160] width 184 height 30
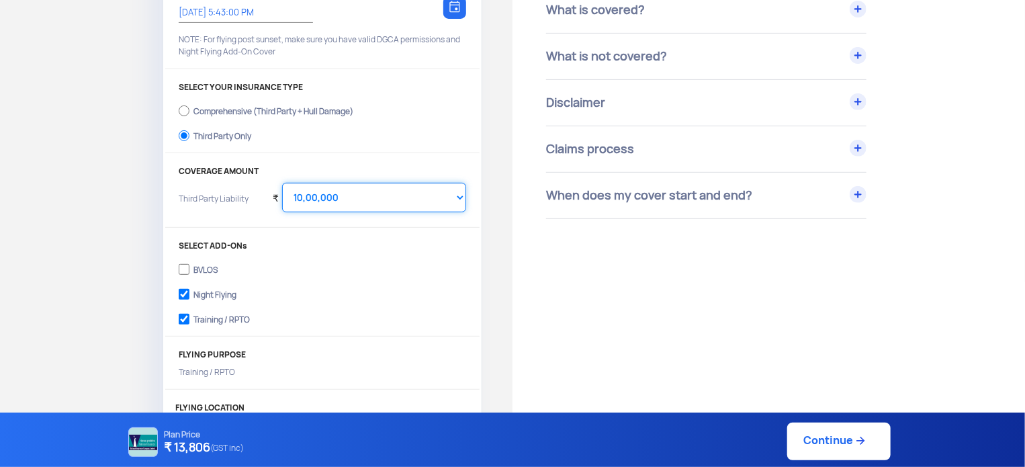
scroll to position [0, 0]
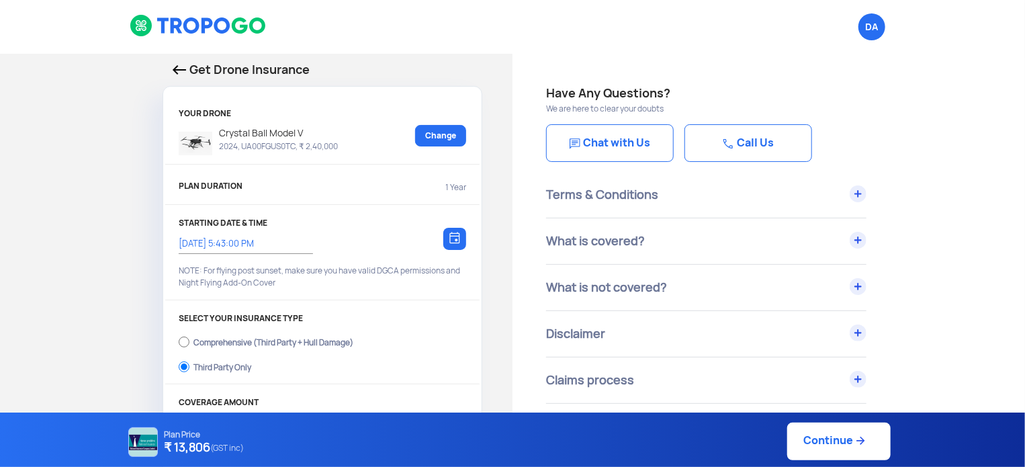
click at [830, 440] on link "Continue" at bounding box center [838, 442] width 103 height 38
type input "[DATE] 5:44:00 PM"
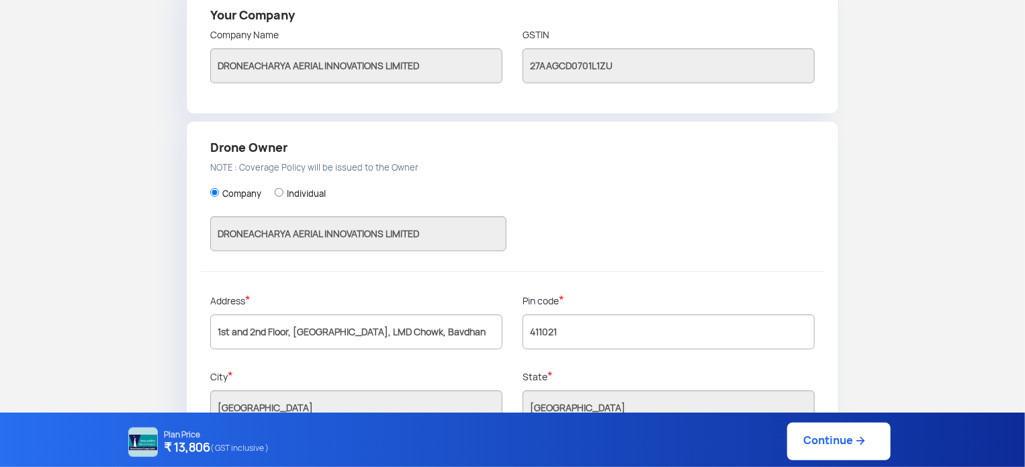
scroll to position [373, 0]
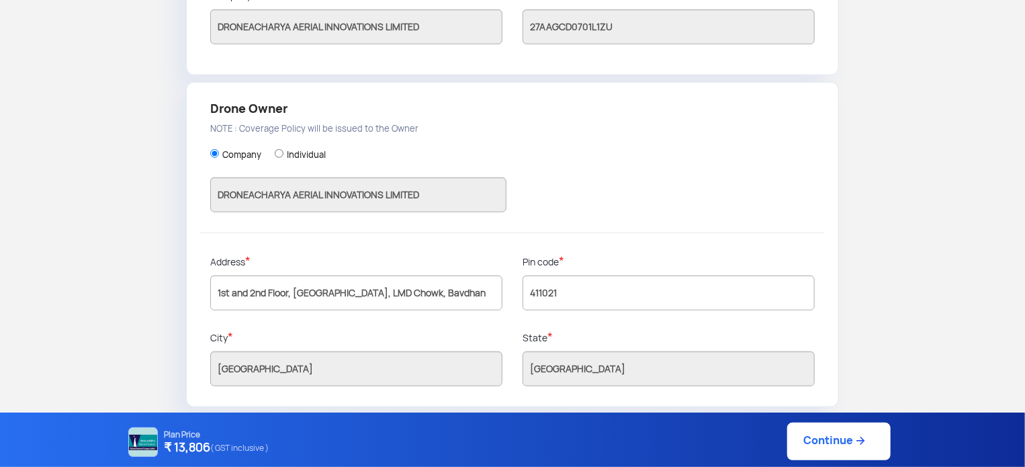
click at [822, 443] on link "Continue" at bounding box center [838, 442] width 103 height 38
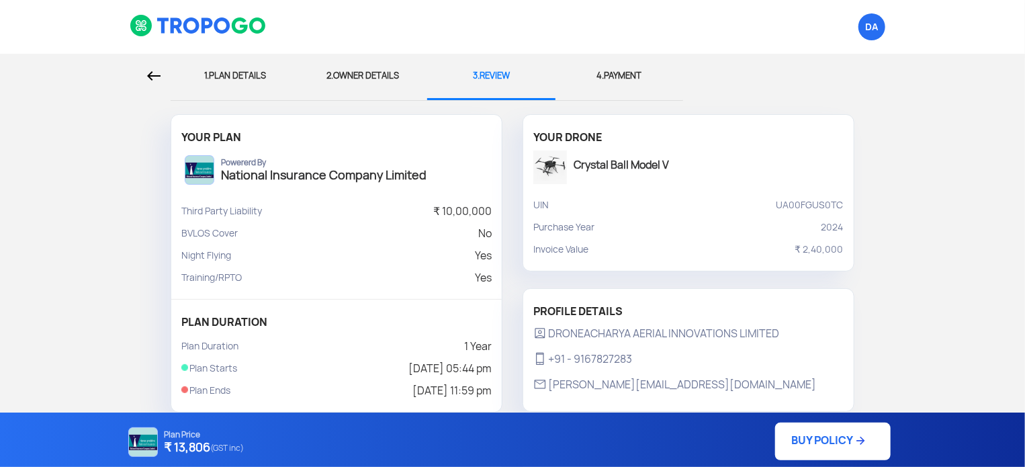
click at [820, 440] on link "BUY POLICY" at bounding box center [833, 442] width 116 height 38
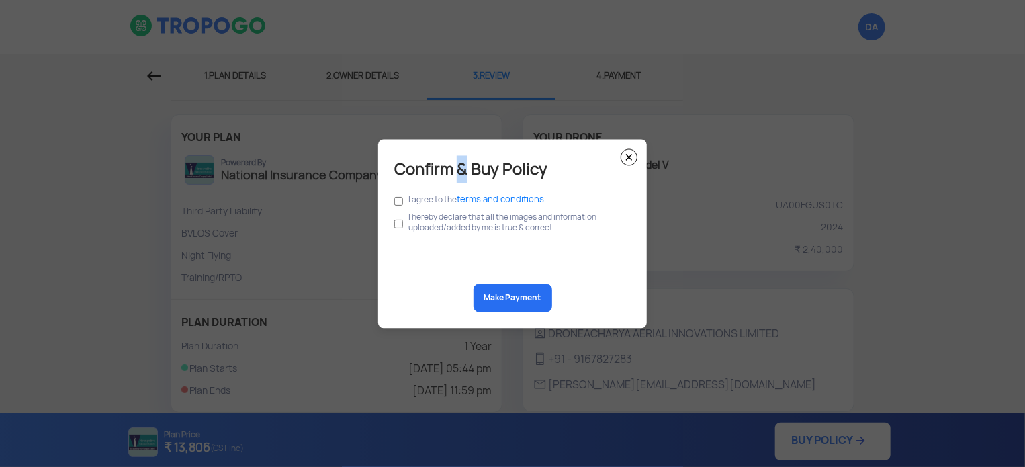
drag, startPoint x: 465, startPoint y: 163, endPoint x: 568, endPoint y: 169, distance: 102.9
click at [475, 168] on h5 "Confirm & Buy Policy" at bounding box center [512, 169] width 236 height 28
click at [627, 155] on img at bounding box center [629, 156] width 17 height 17
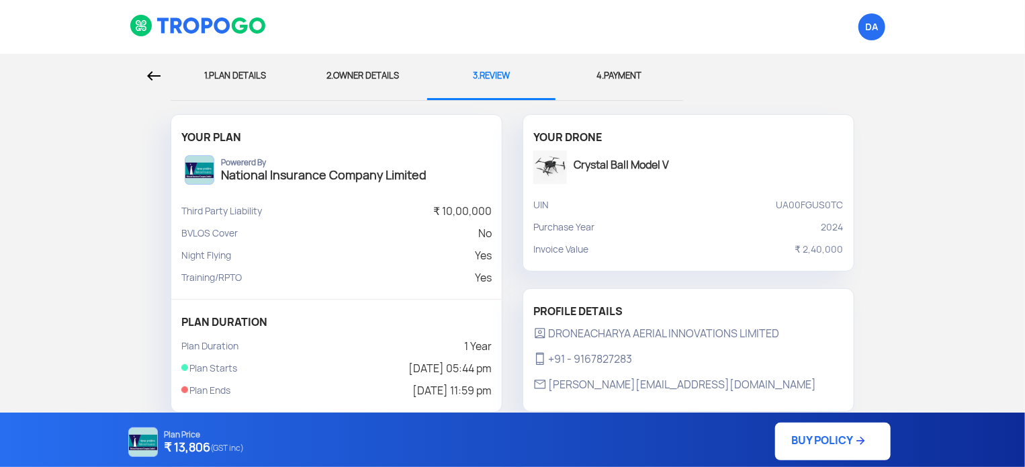
click at [835, 435] on link "BUY POLICY" at bounding box center [833, 442] width 116 height 38
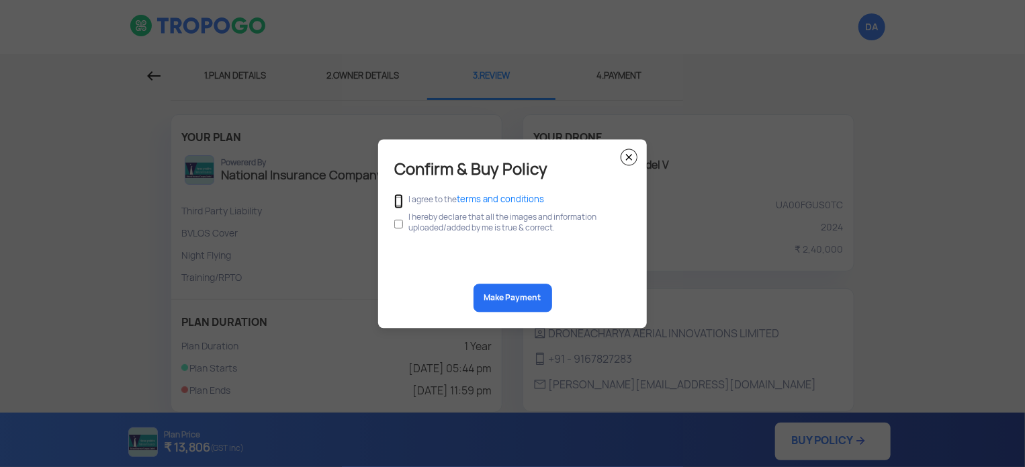
click at [397, 201] on input "checkbox" at bounding box center [398, 200] width 9 height 15
checkbox input "true"
drag, startPoint x: 397, startPoint y: 224, endPoint x: 459, endPoint y: 253, distance: 68.8
click at [400, 225] on input "checkbox" at bounding box center [398, 224] width 9 height 26
checkbox input "true"
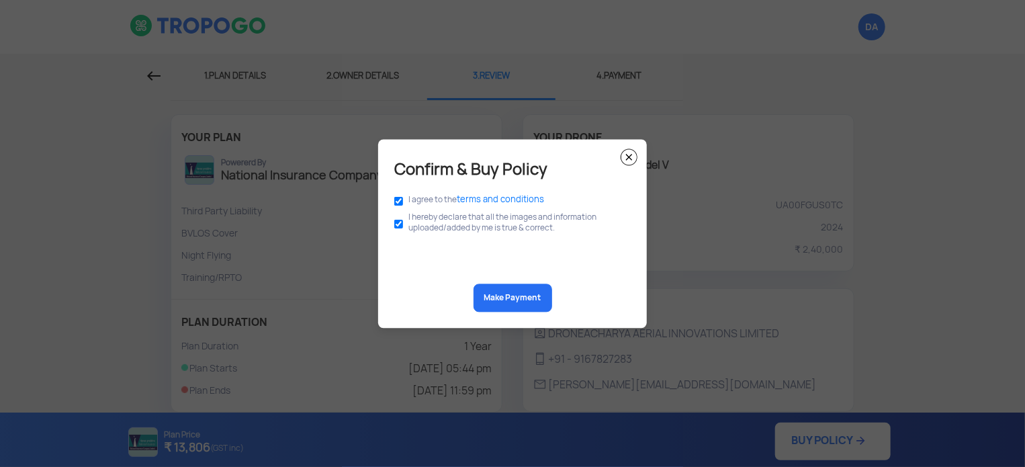
click at [505, 295] on button "Make Payment" at bounding box center [513, 297] width 79 height 28
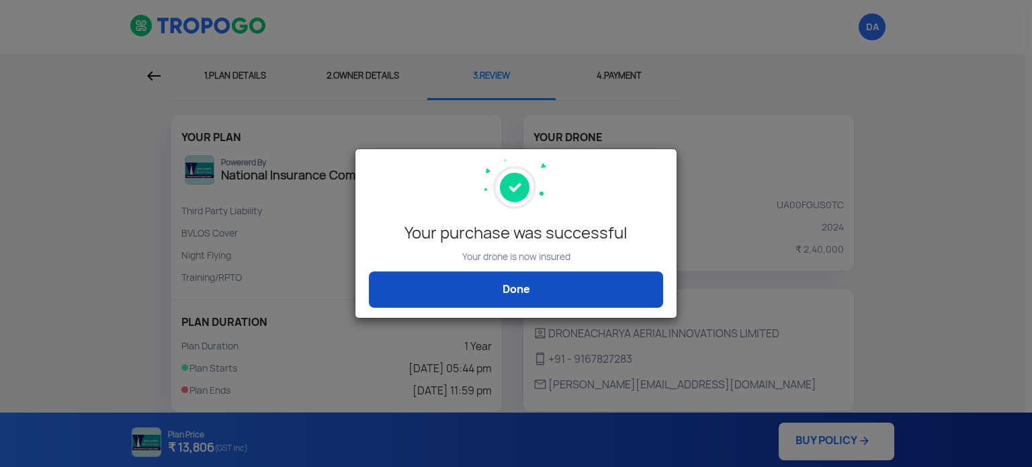
click at [556, 292] on link "Done" at bounding box center [516, 289] width 294 height 36
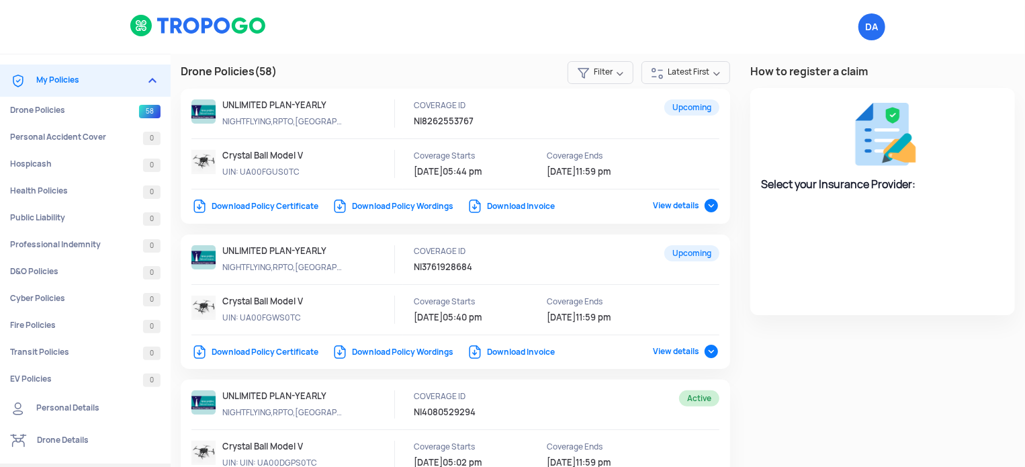
select select "National Insurance"
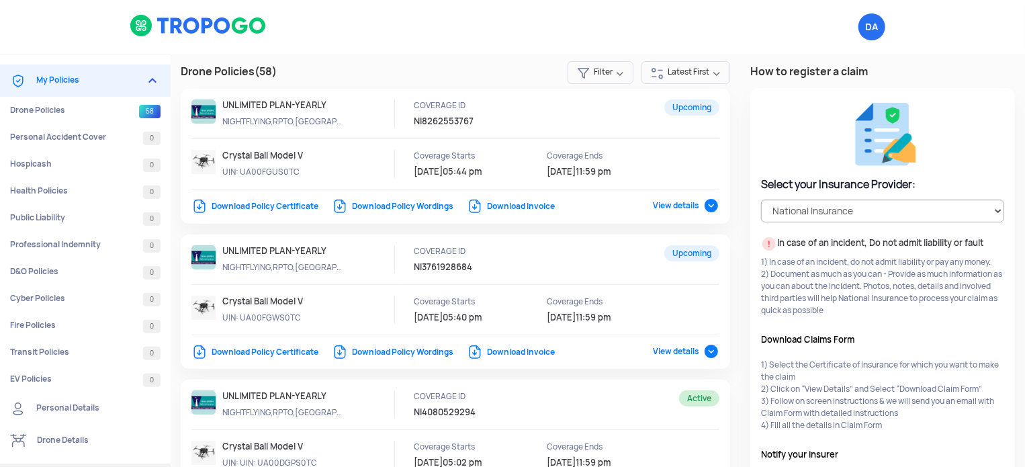
click at [228, 207] on link "Download Policy Certificate" at bounding box center [254, 206] width 127 height 11
click at [505, 208] on link "Download Invoice" at bounding box center [511, 206] width 88 height 11
click at [152, 74] on img at bounding box center [152, 81] width 16 height 16
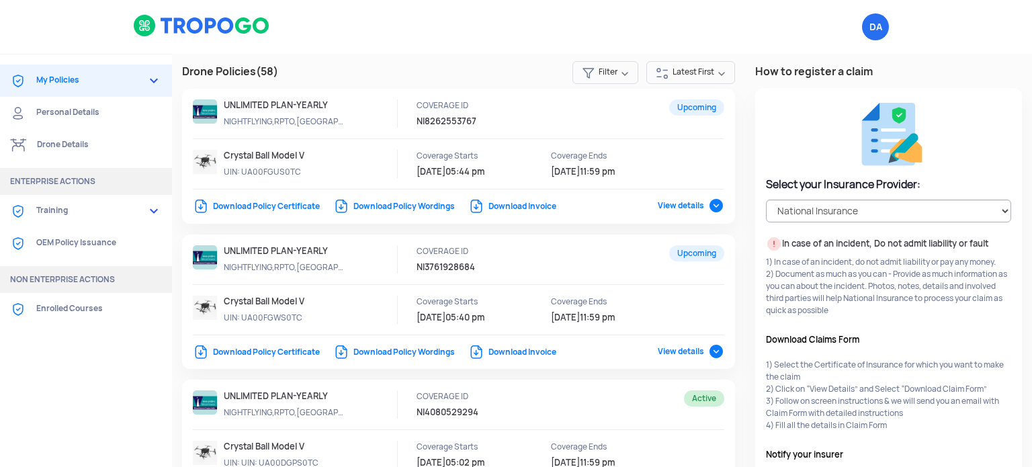
click at [60, 144] on link "Drone Details" at bounding box center [86, 145] width 172 height 32
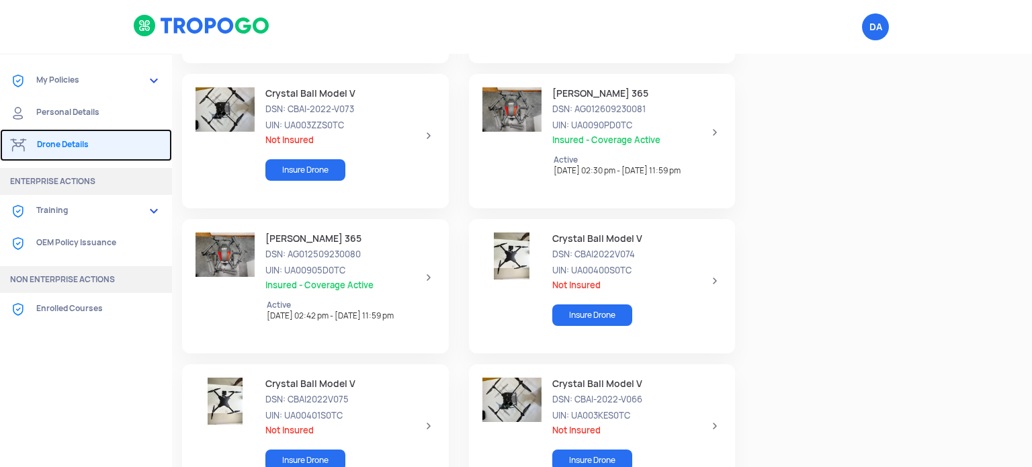
scroll to position [1343, 0]
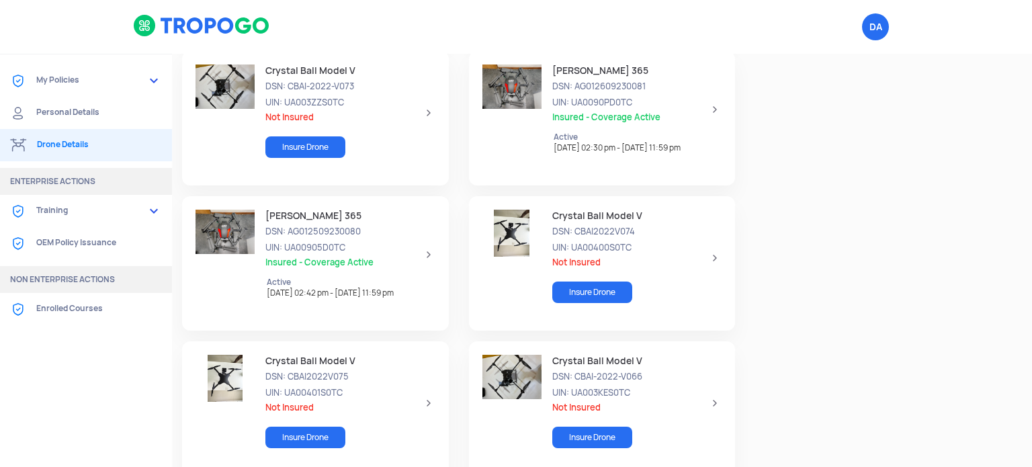
click at [403, 247] on span "UIN: UA00905D0TC" at bounding box center [344, 248] width 159 height 13
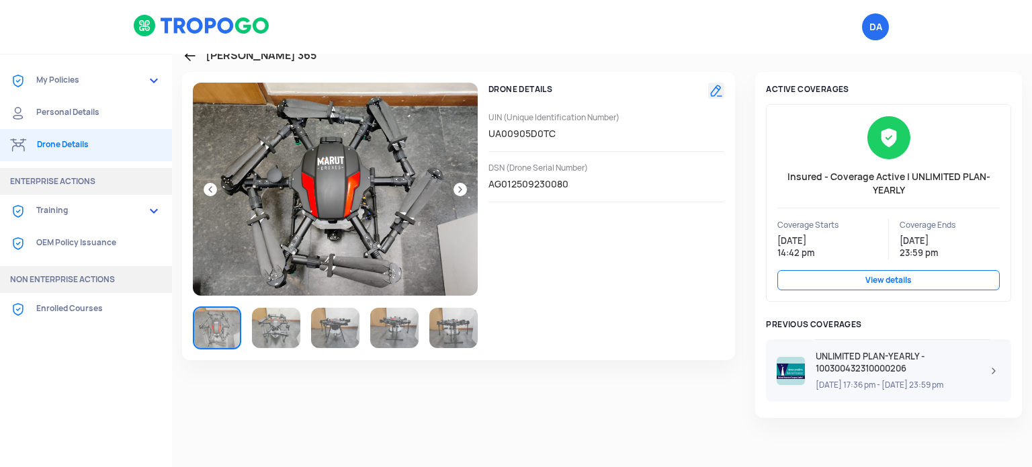
scroll to position [30, 0]
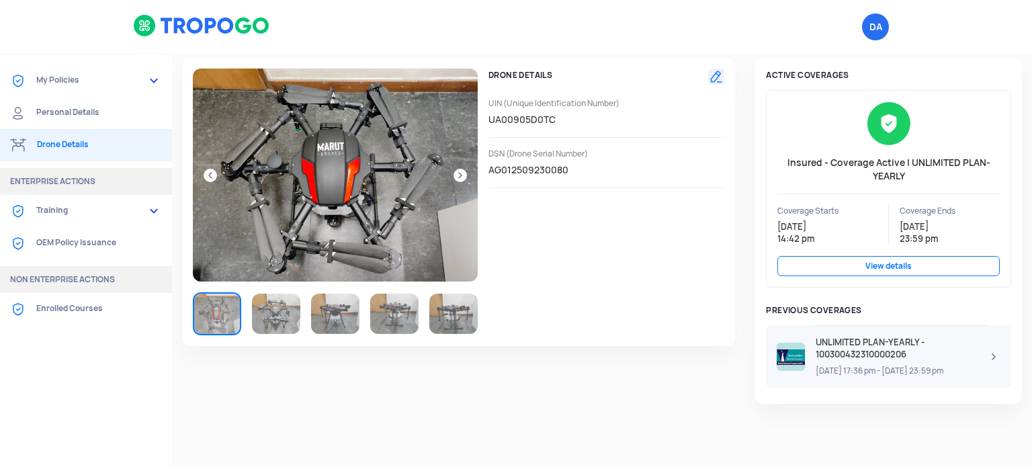
click at [881, 266] on link "View details" at bounding box center [888, 266] width 222 height 20
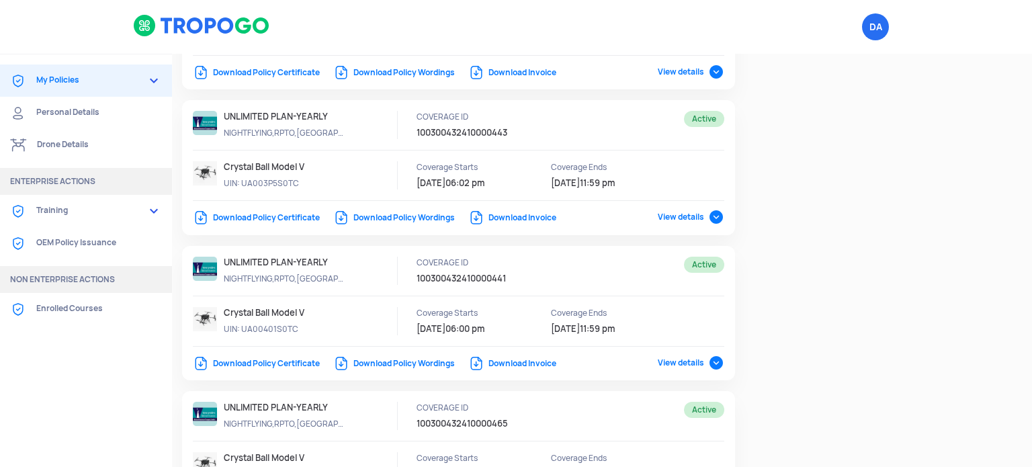
select select "National Insurance"
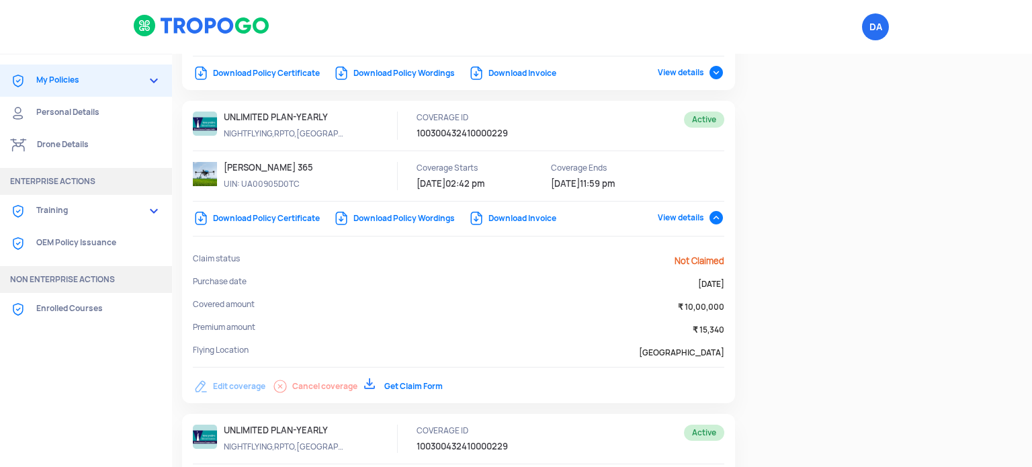
scroll to position [1558, 0]
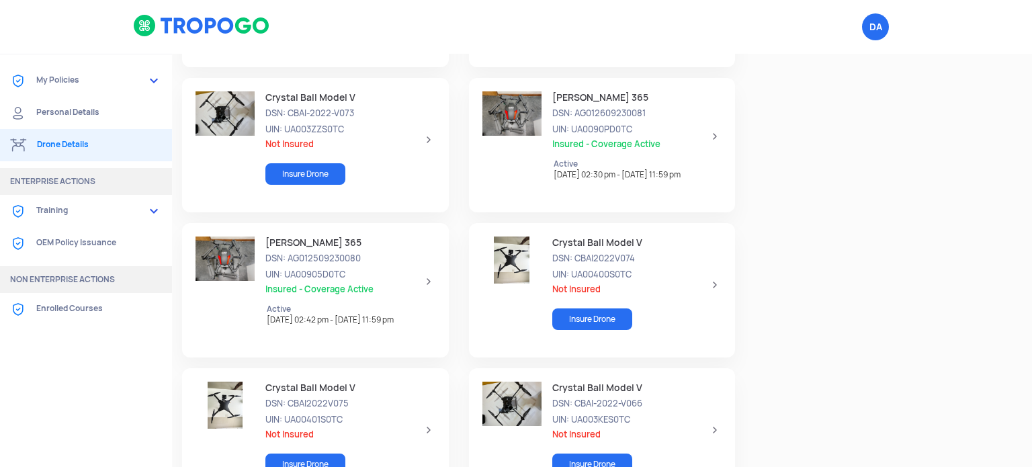
scroll to position [1316, 0]
click at [669, 145] on span "Insured - Coverage Active" at bounding box center [631, 145] width 159 height 11
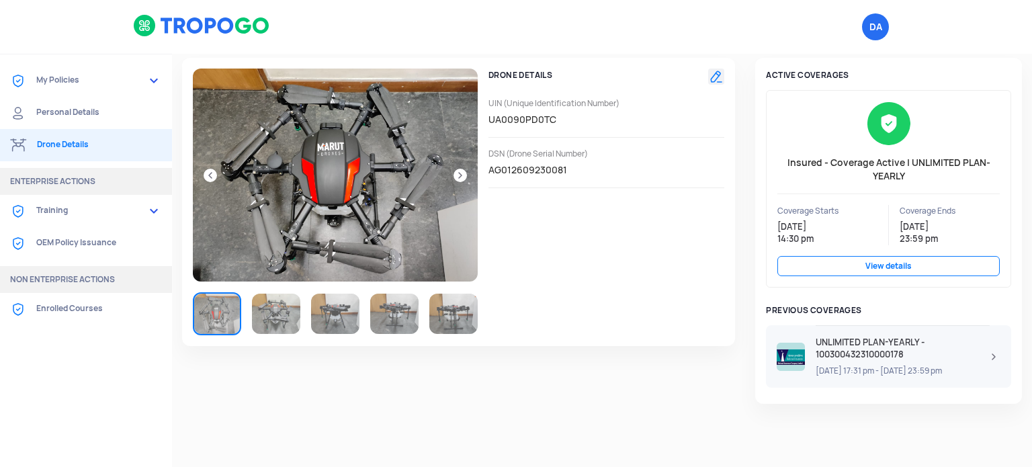
scroll to position [0, 0]
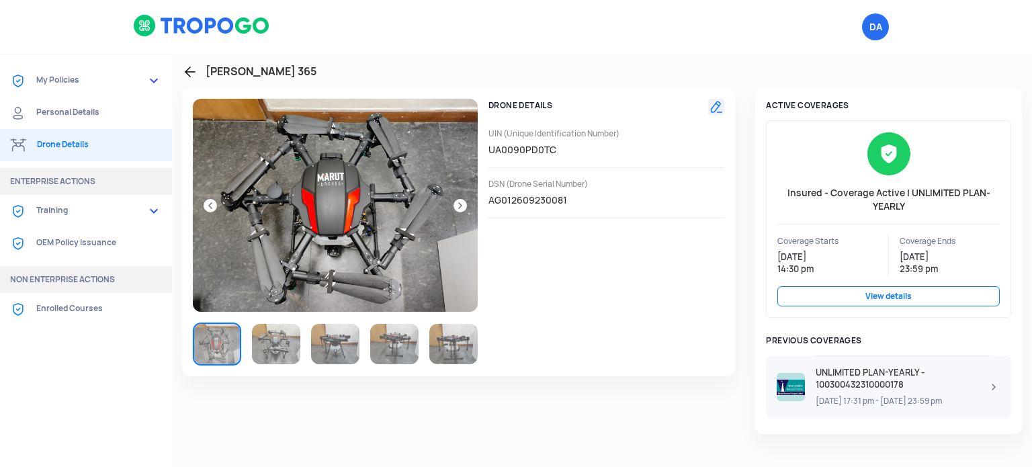
click at [714, 104] on button at bounding box center [716, 107] width 16 height 16
click at [193, 70] on link at bounding box center [190, 72] width 16 height 16
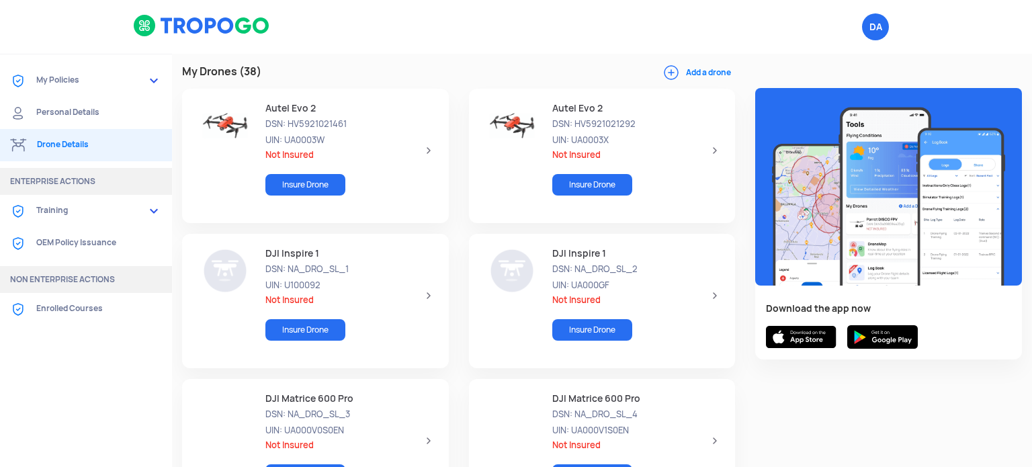
click at [103, 209] on link "Training" at bounding box center [86, 211] width 172 height 32
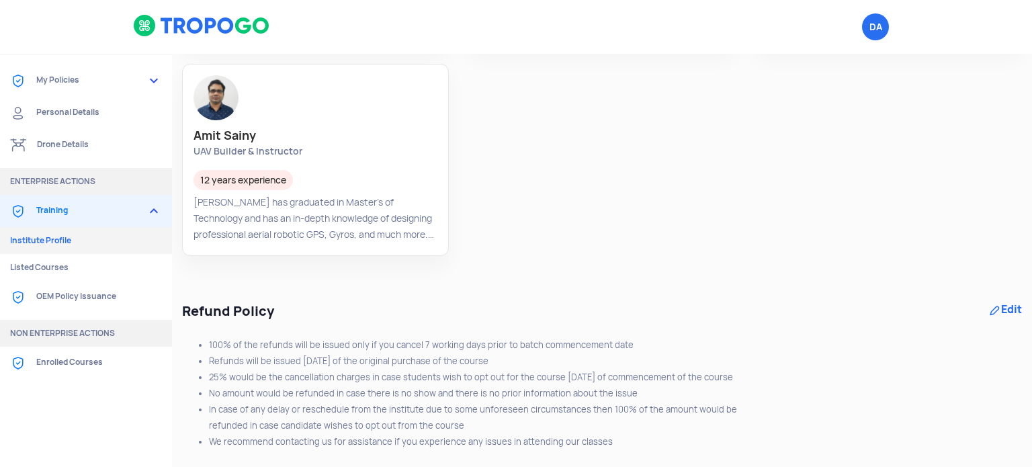
scroll to position [777, 0]
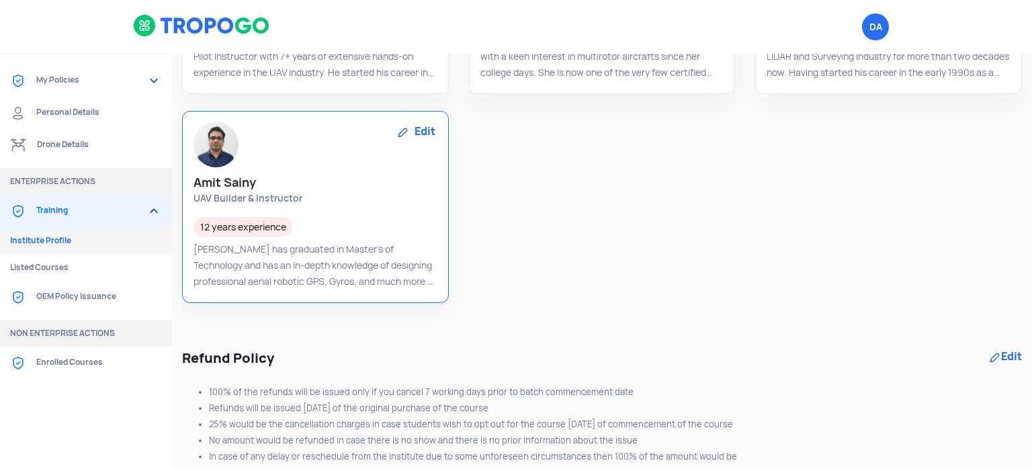
click at [421, 130] on div "Edit" at bounding box center [416, 131] width 40 height 15
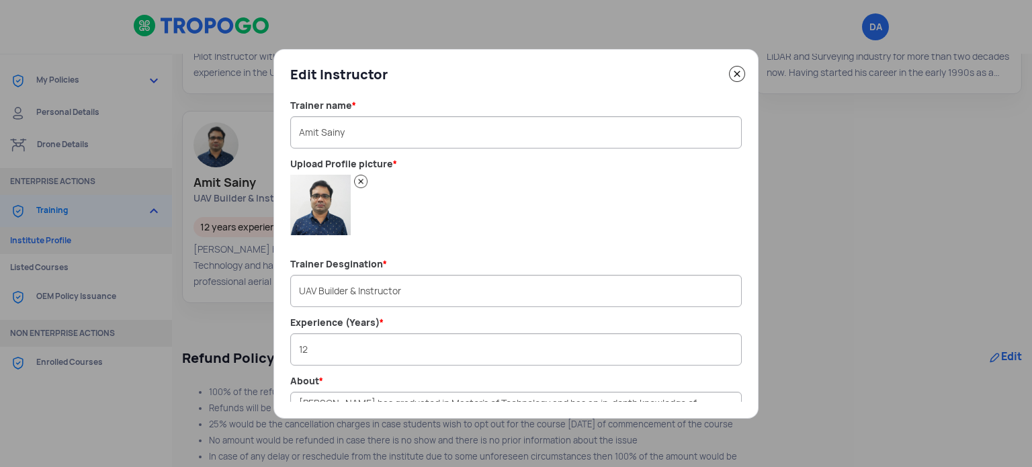
scroll to position [175, 0]
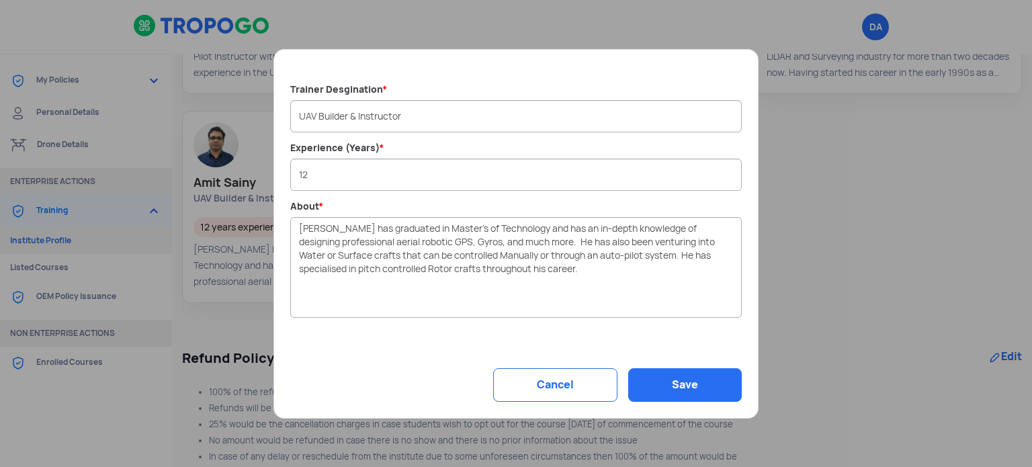
click at [559, 378] on div "Cancel" at bounding box center [555, 385] width 124 height 34
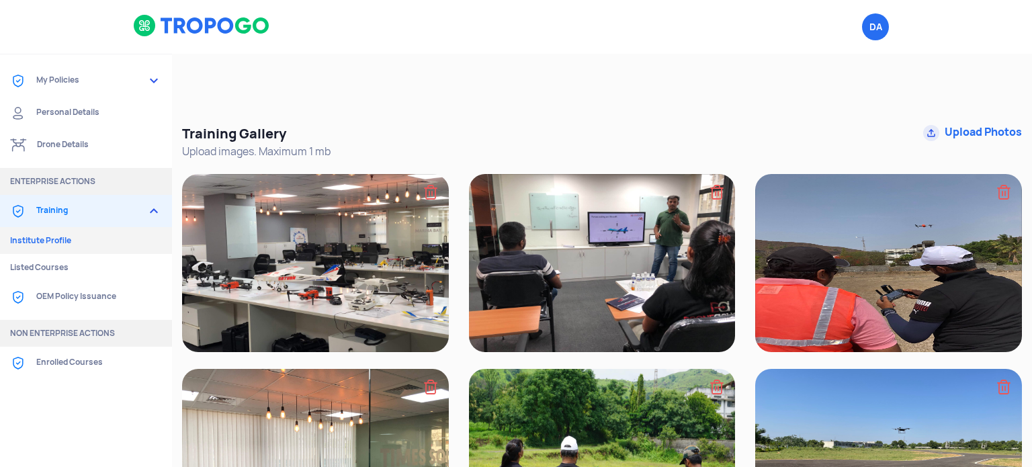
scroll to position [1862, 0]
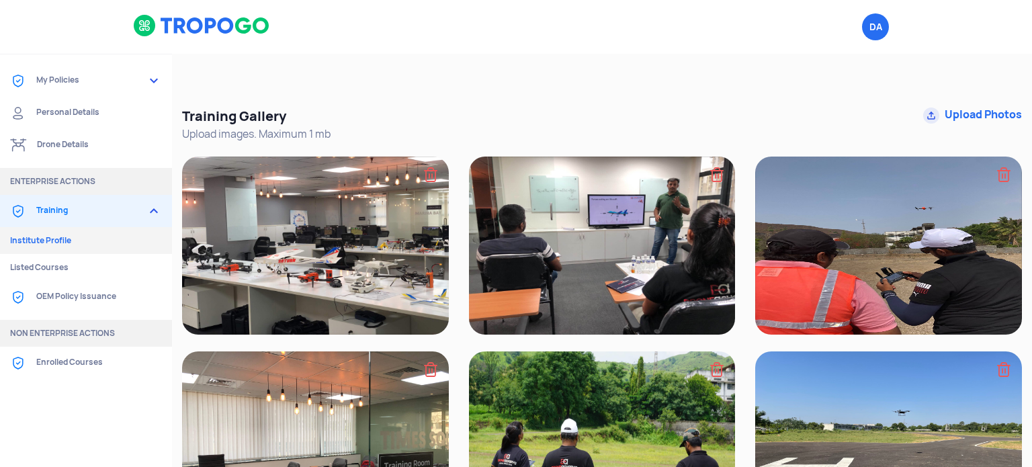
click at [541, 257] on img at bounding box center [602, 246] width 267 height 178
click at [620, 236] on img at bounding box center [602, 246] width 267 height 178
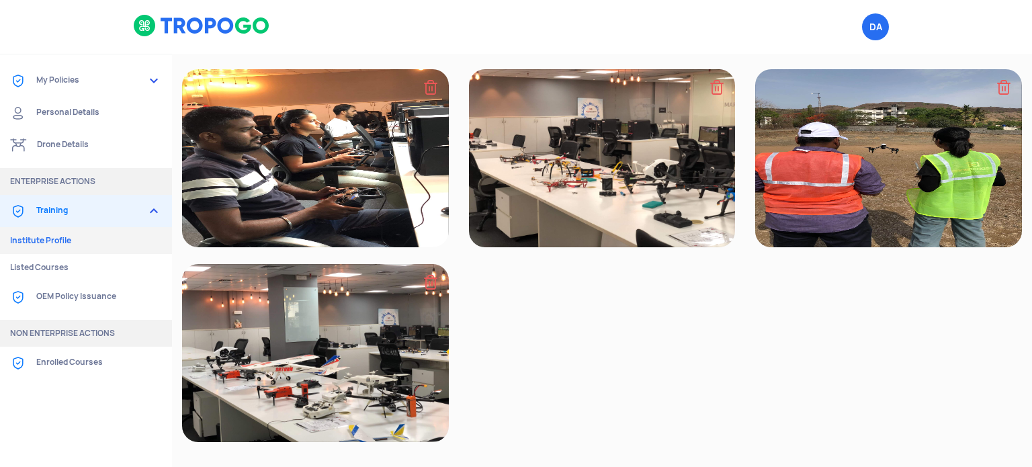
scroll to position [2538, 0]
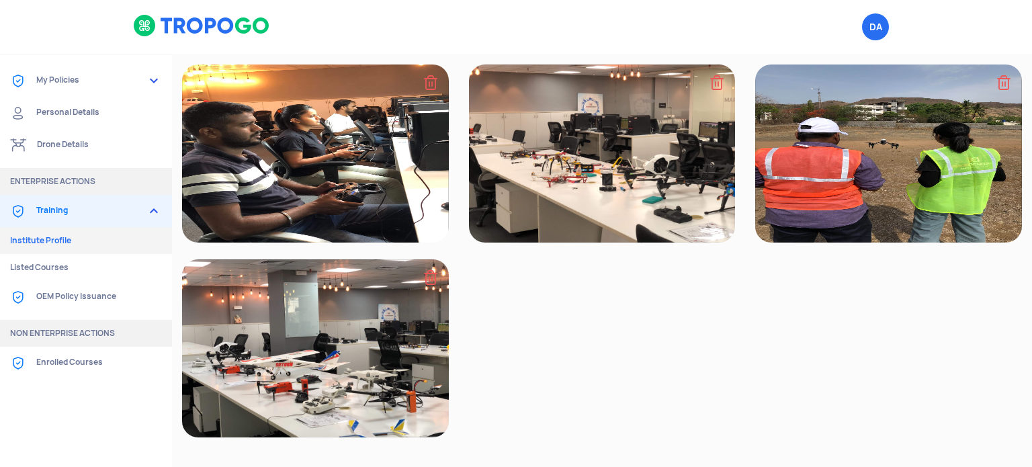
click at [67, 361] on link "Enrolled Courses" at bounding box center [86, 363] width 172 height 32
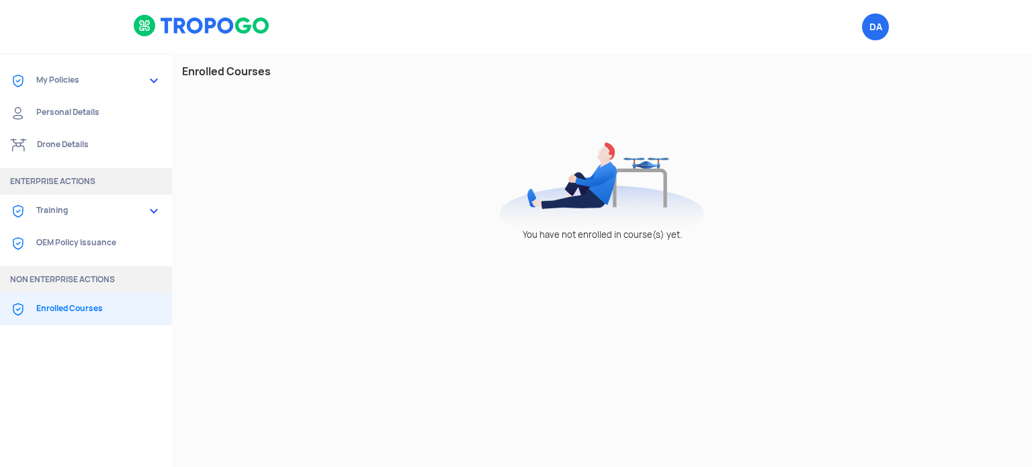
click at [69, 77] on link "My Policies" at bounding box center [86, 80] width 172 height 32
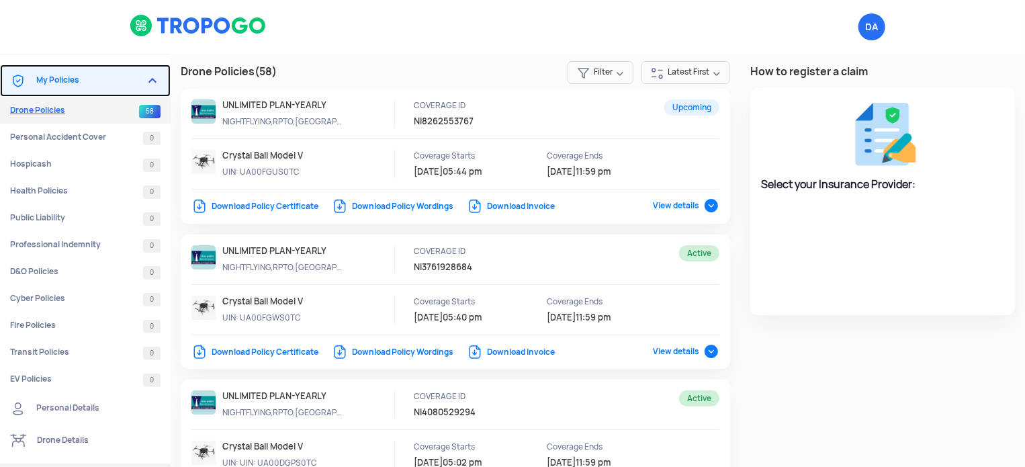
select select "National Insurance"
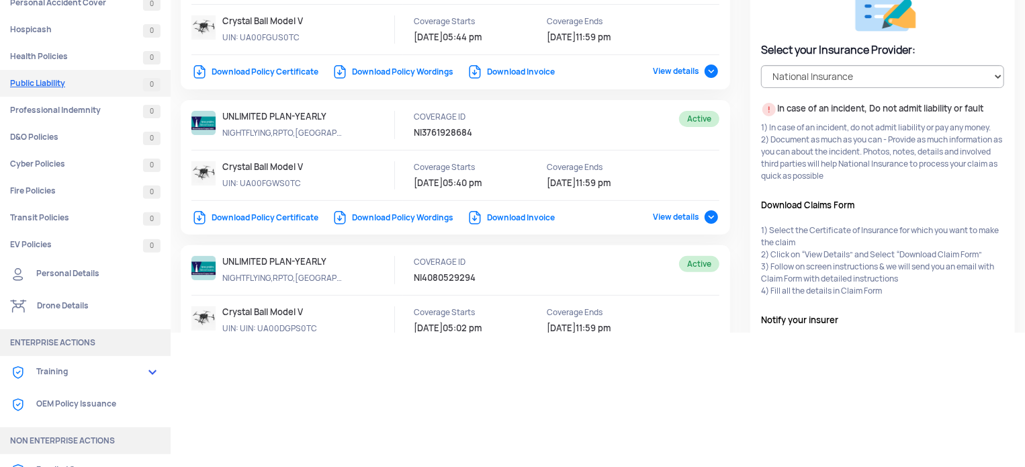
scroll to position [67, 0]
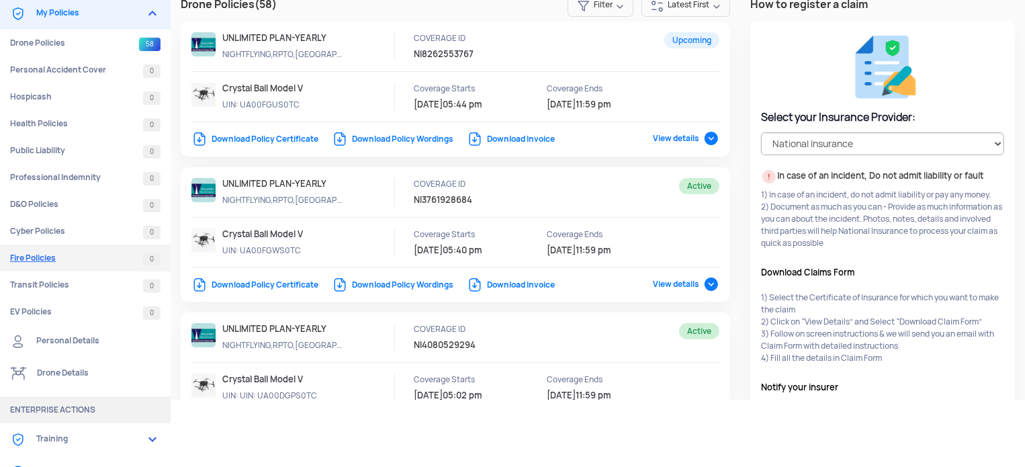
click at [45, 259] on link "Fire Policies 0" at bounding box center [85, 258] width 171 height 27
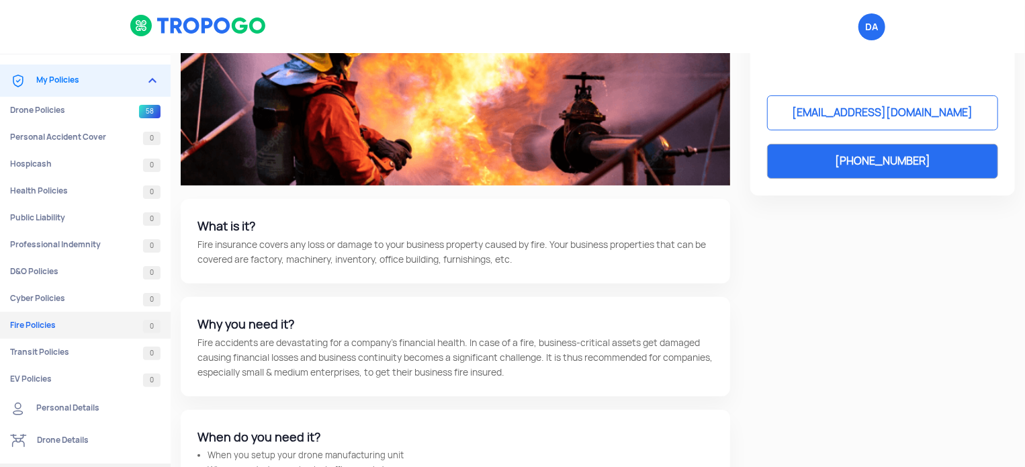
scroll to position [134, 0]
